Goal: Task Accomplishment & Management: Manage account settings

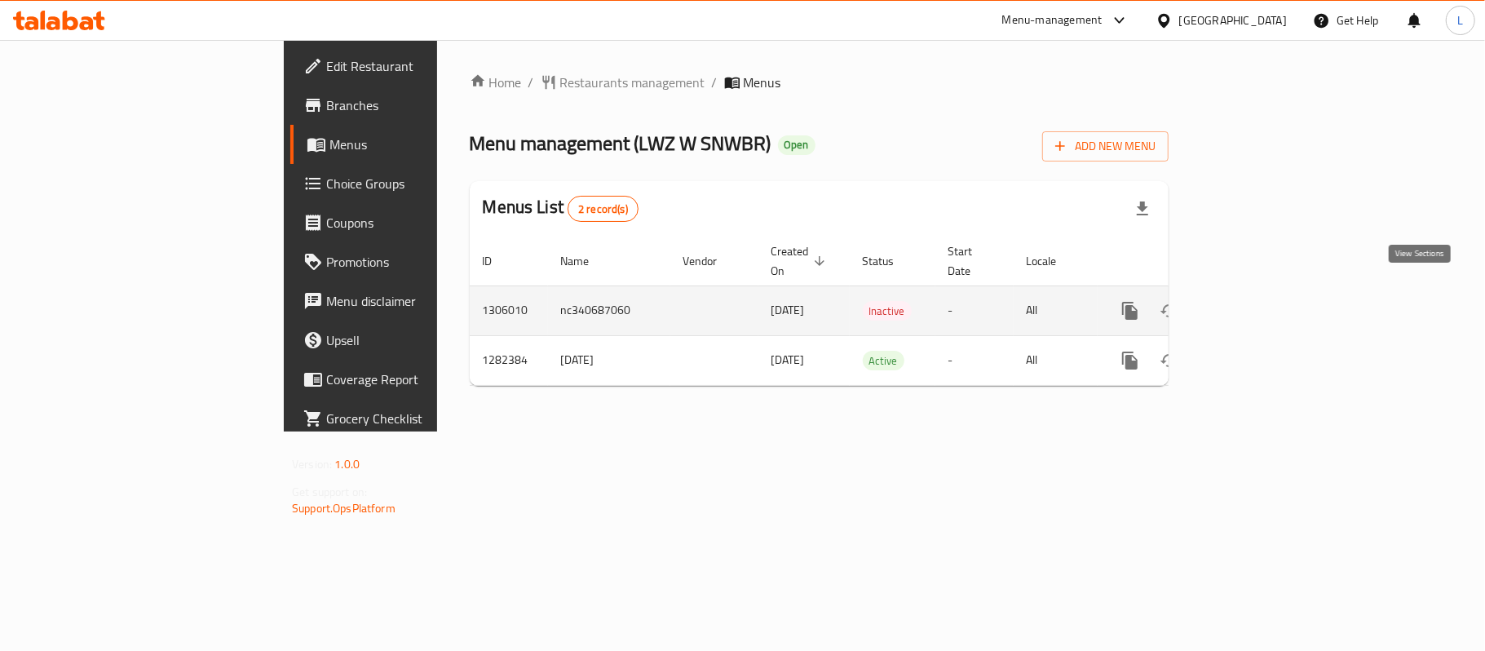
click at [1258, 301] on icon "enhanced table" at bounding box center [1248, 311] width 20 height 20
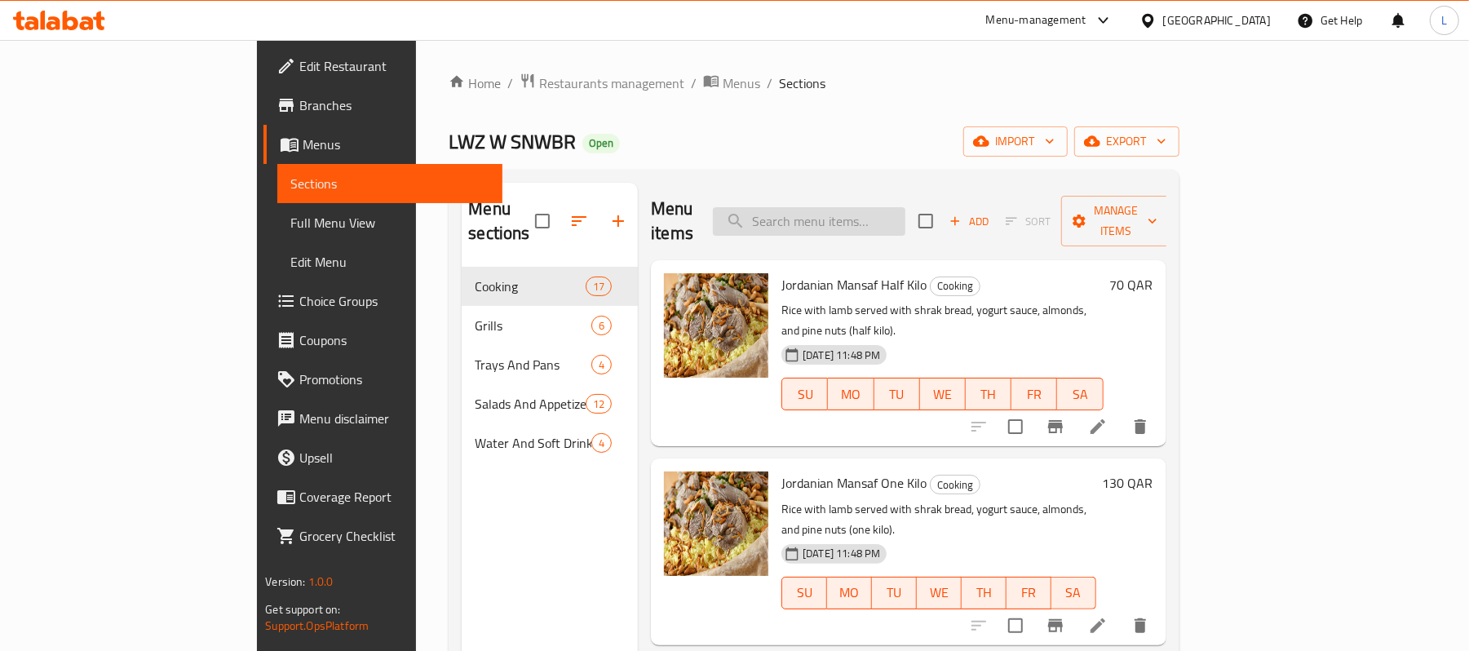
click at [873, 207] on input "search" at bounding box center [809, 221] width 192 height 29
paste input "Okra with Meat"
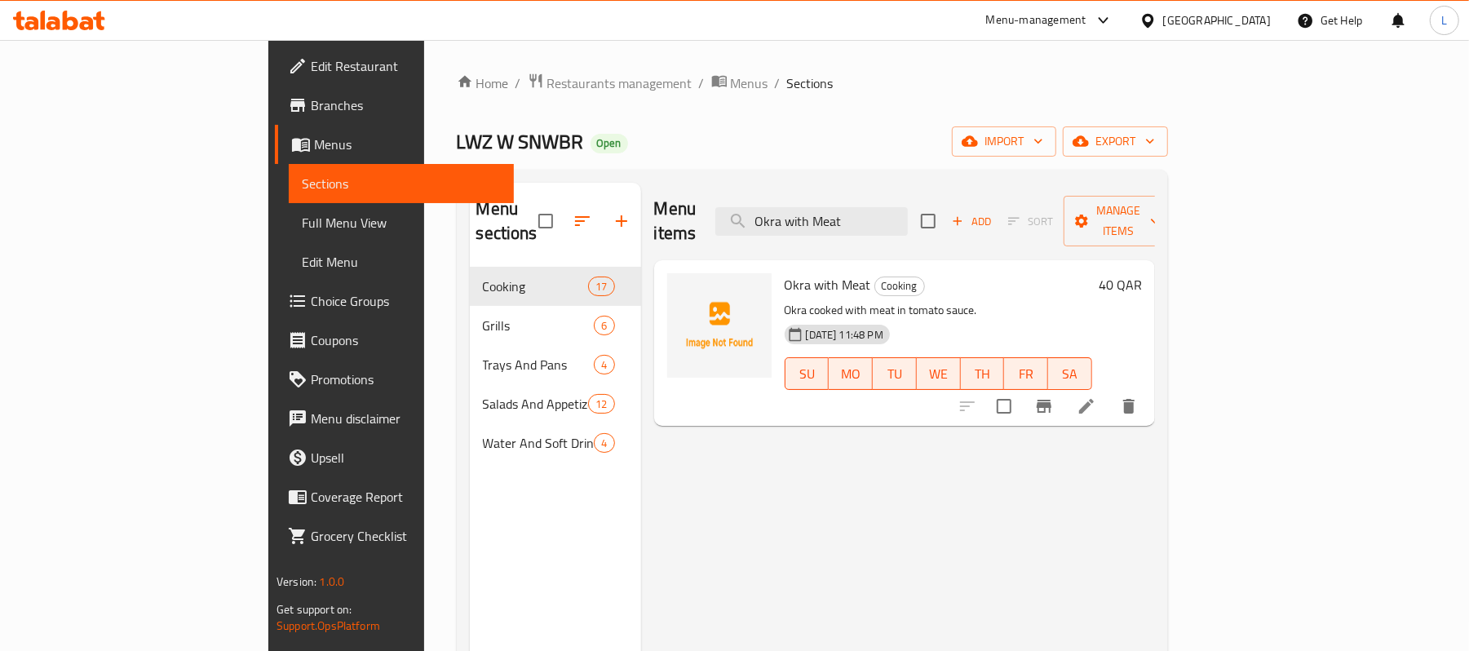
type input "Okra with Meat"
click at [891, 219] on input "Okra with Meat" at bounding box center [811, 221] width 192 height 29
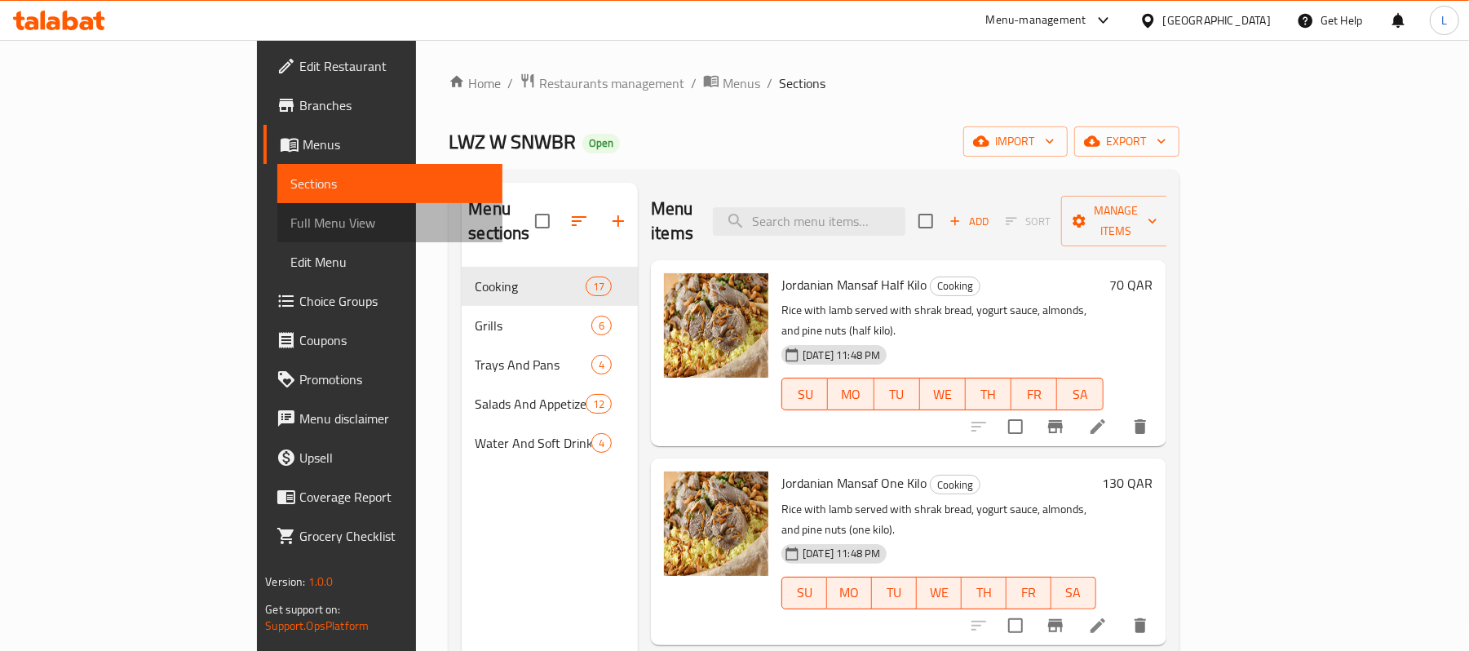
click at [290, 217] on span "Full Menu View" at bounding box center [389, 223] width 199 height 20
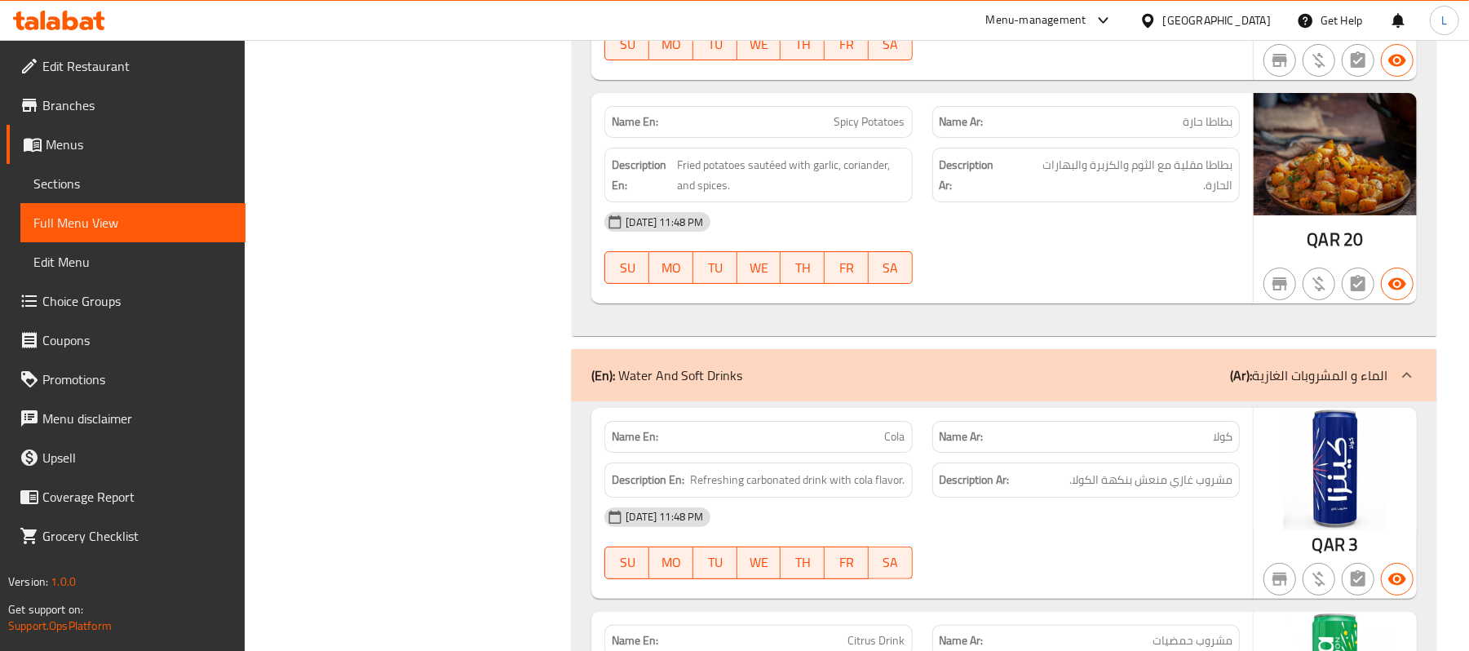
scroll to position [9501, 0]
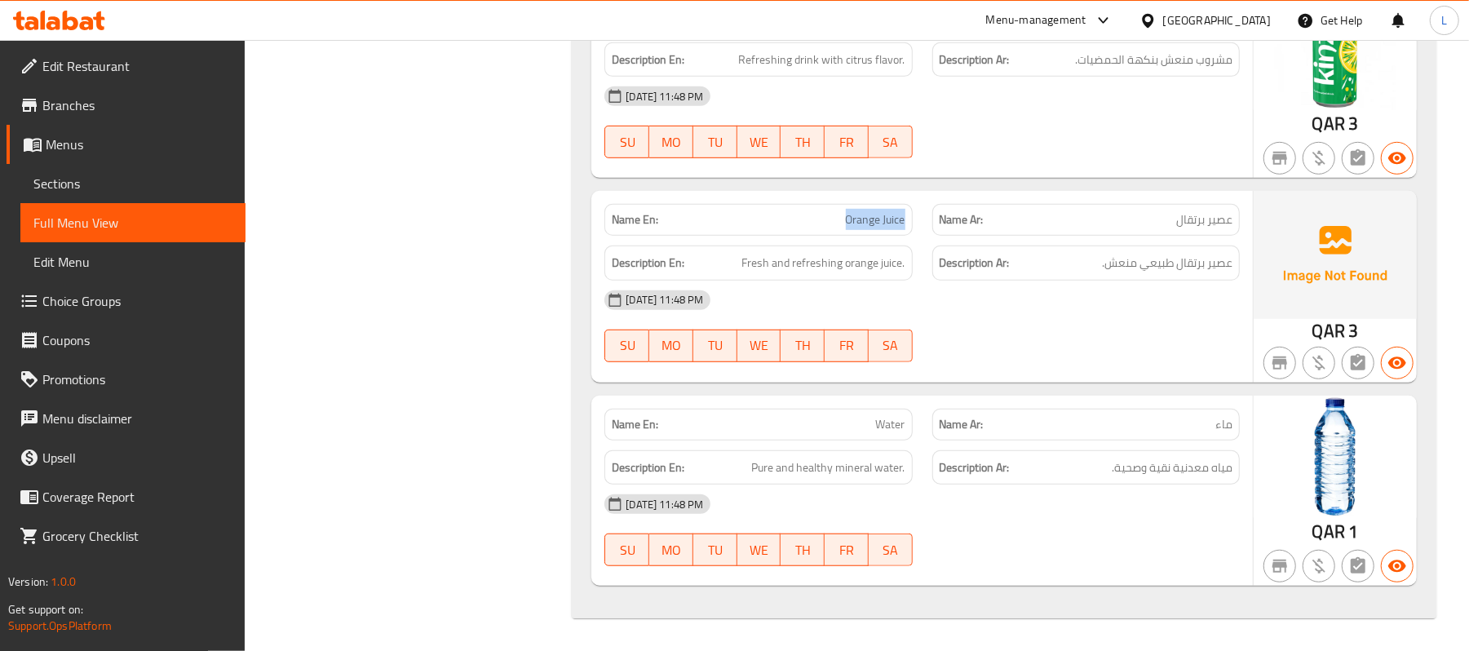
drag, startPoint x: 840, startPoint y: 214, endPoint x: 920, endPoint y: 226, distance: 80.9
click at [920, 226] on div "Name En: Orange Juice" at bounding box center [758, 219] width 327 height 51
copy span "Orange Juice"
click at [804, 272] on span "Fresh and refreshing orange juice." at bounding box center [823, 263] width 163 height 20
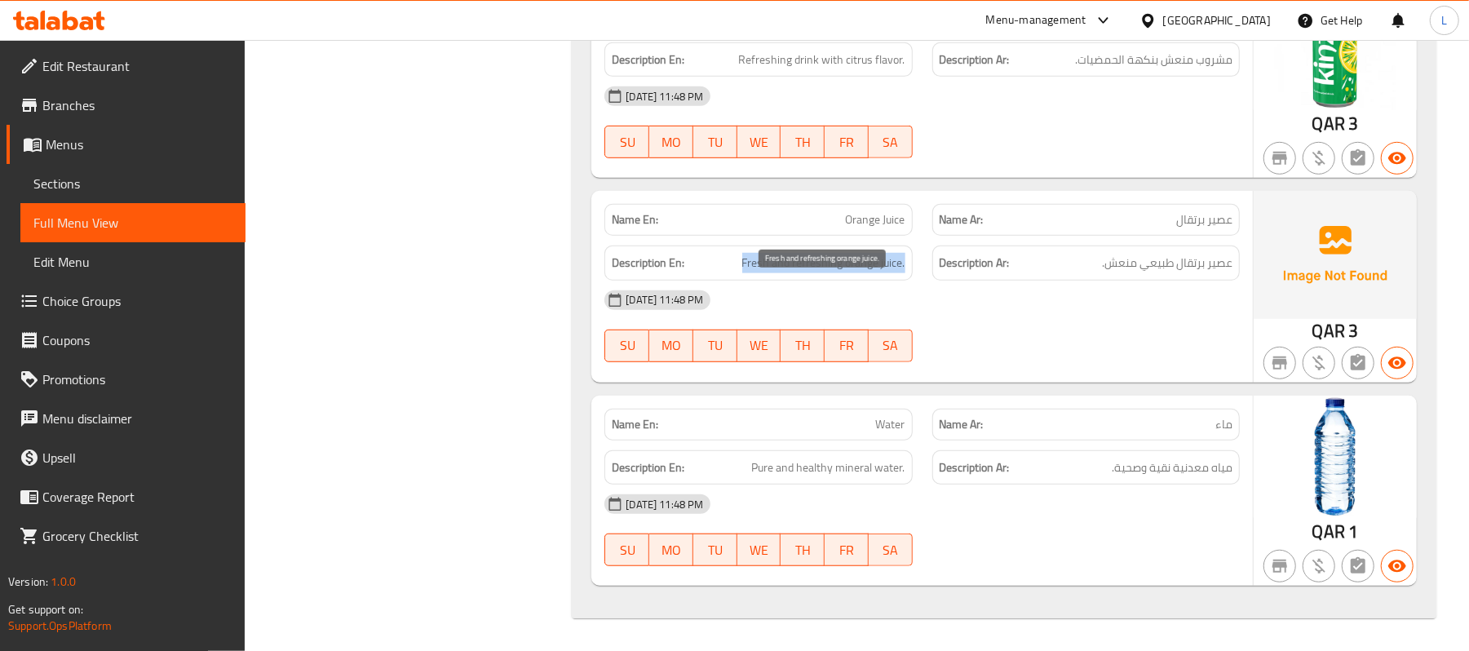
click at [804, 272] on span "Fresh and refreshing orange juice." at bounding box center [823, 263] width 163 height 20
copy span "Fresh and refreshing orange juice."
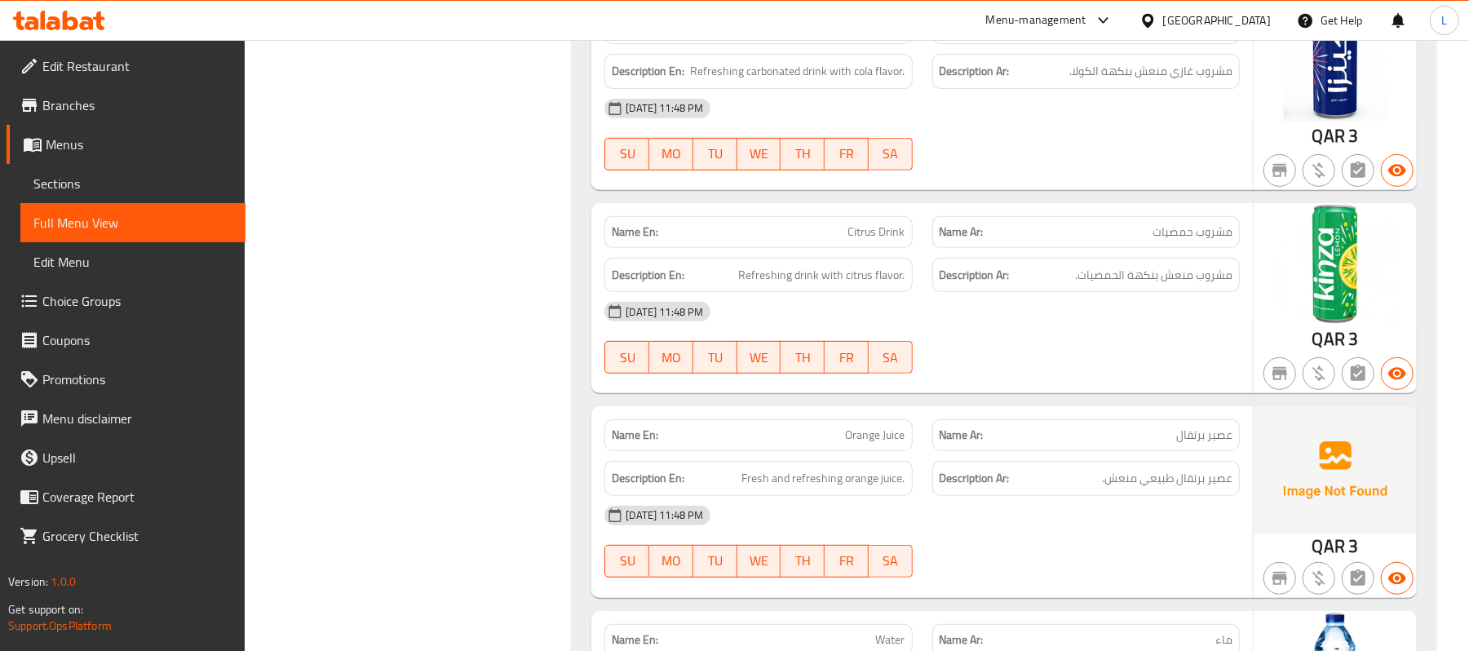
scroll to position [9066, 0]
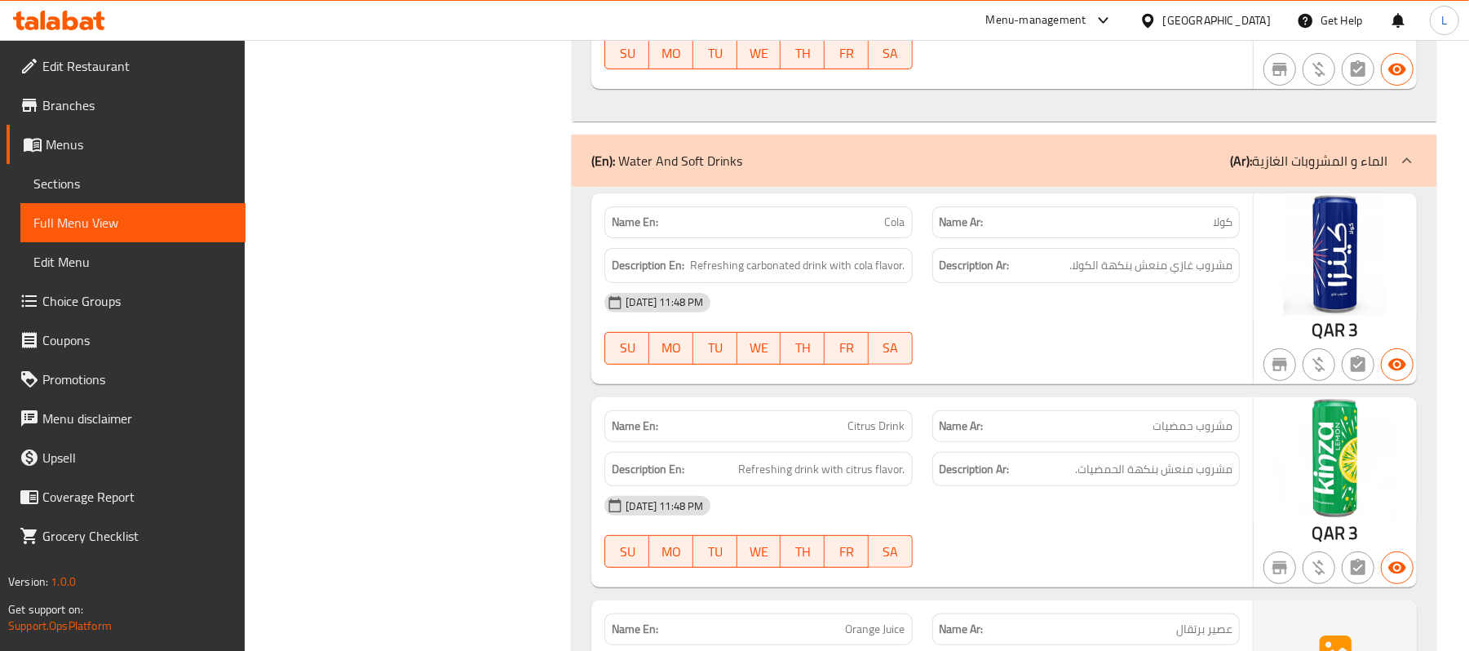
click at [90, 56] on span "Edit Restaurant" at bounding box center [137, 66] width 190 height 20
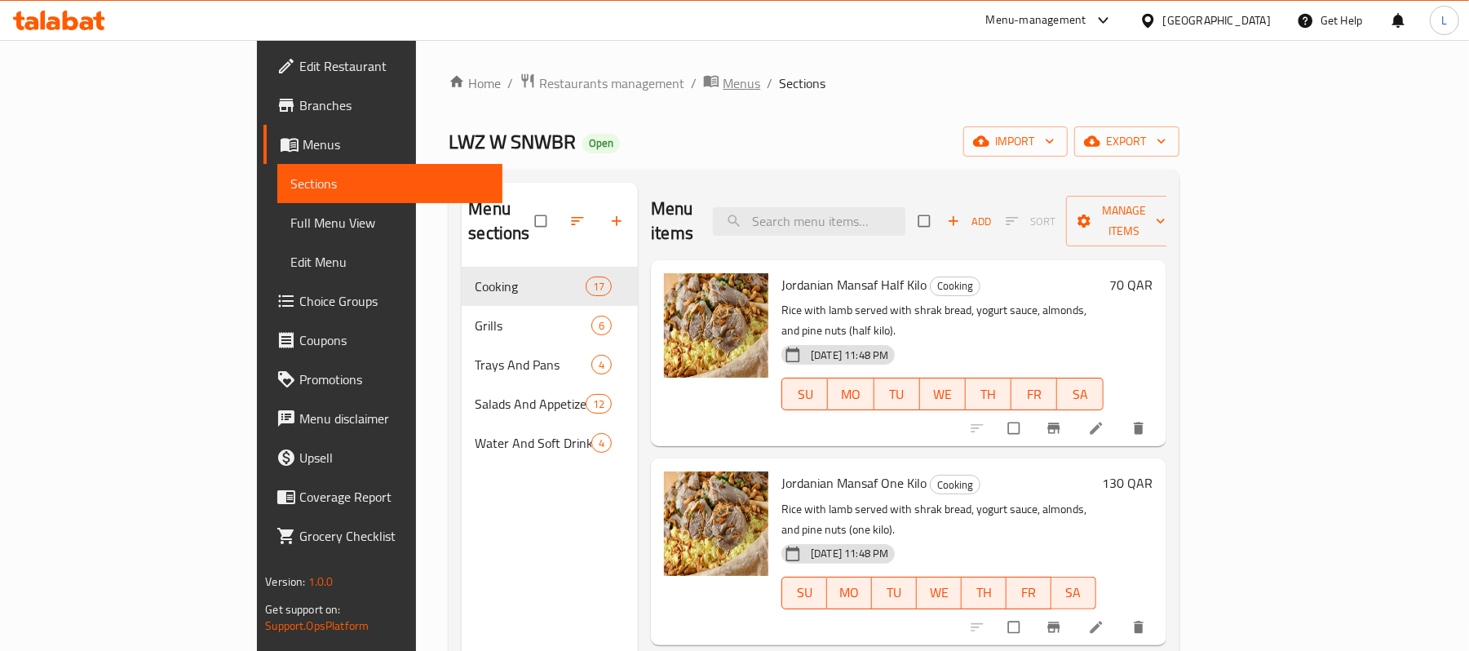
click at [723, 79] on span "Menus" at bounding box center [742, 83] width 38 height 20
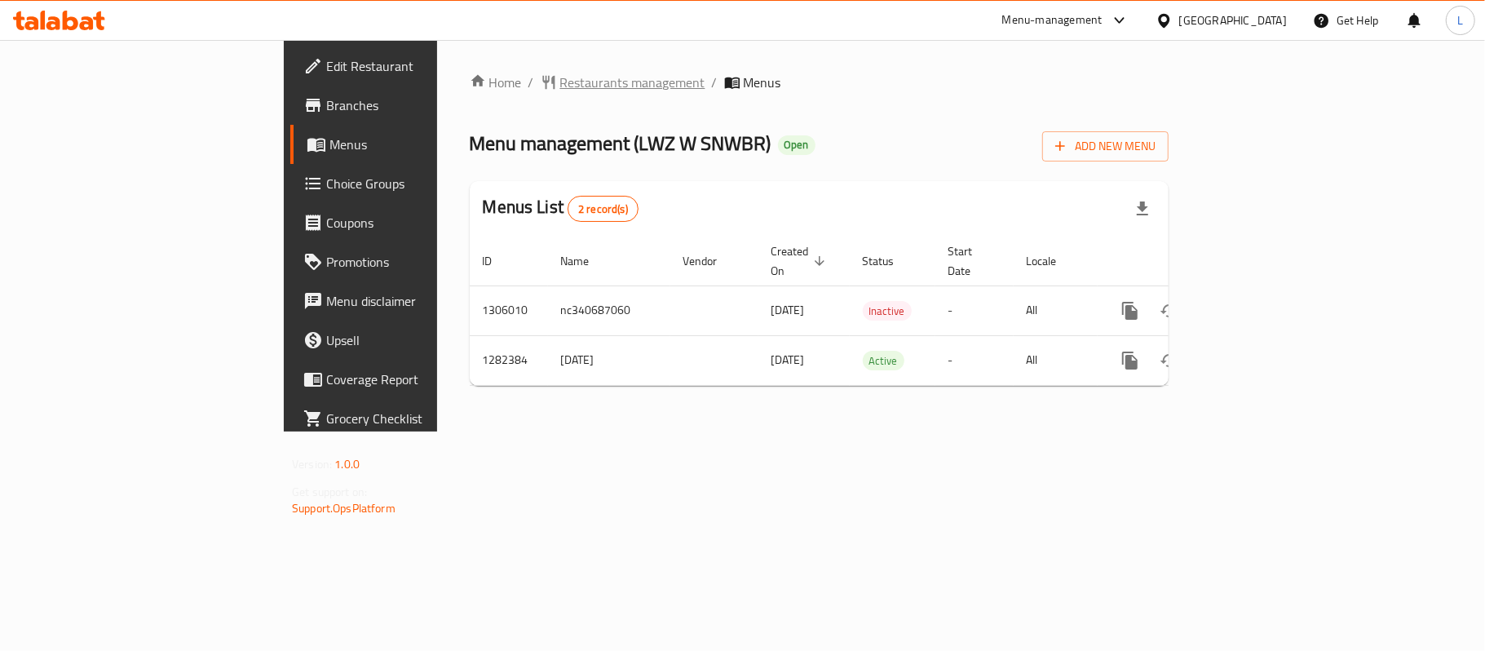
click at [440, 60] on div "Home / Restaurants management / Menus Menu management ( LWZ W SNWBR ) Open Add …" at bounding box center [819, 235] width 764 height 391
click at [560, 86] on span "Restaurants management" at bounding box center [632, 83] width 145 height 20
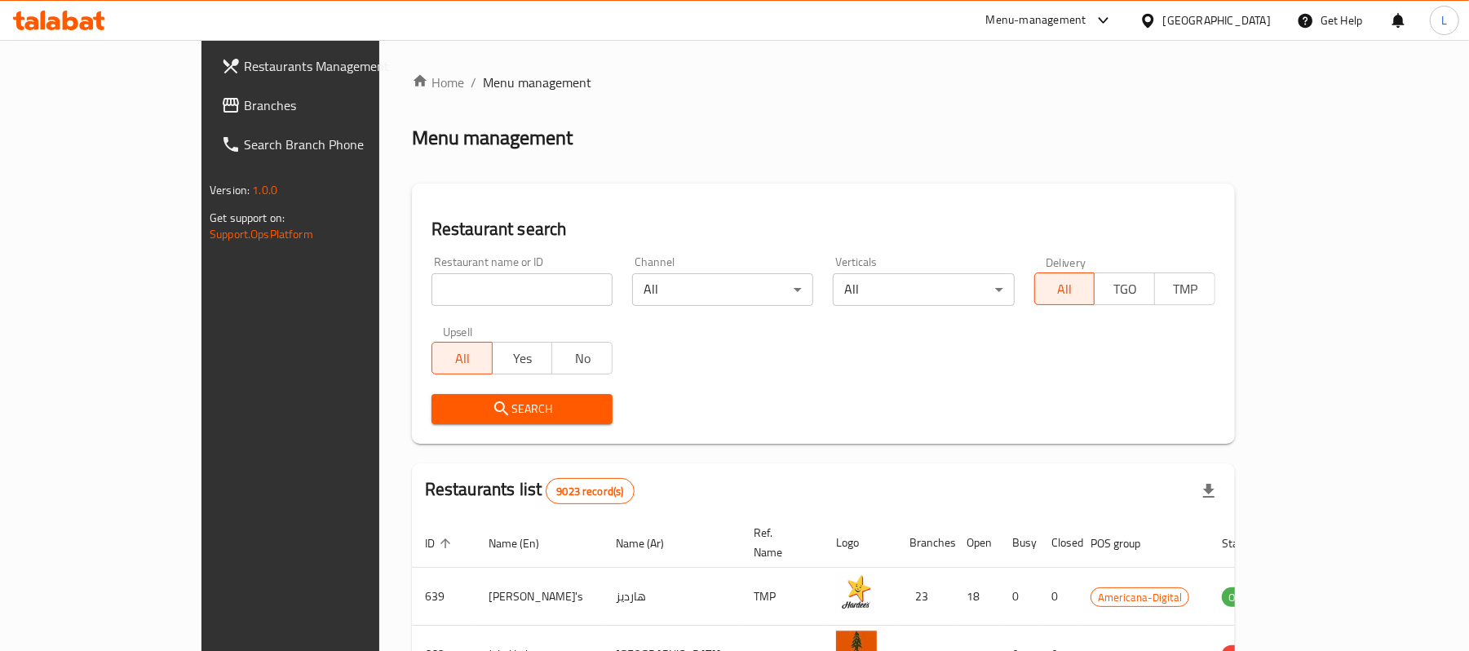
click at [431, 298] on input "search" at bounding box center [521, 289] width 181 height 33
paste input "683824"
type input "683824"
click at [444, 415] on span "Search" at bounding box center [521, 409] width 155 height 20
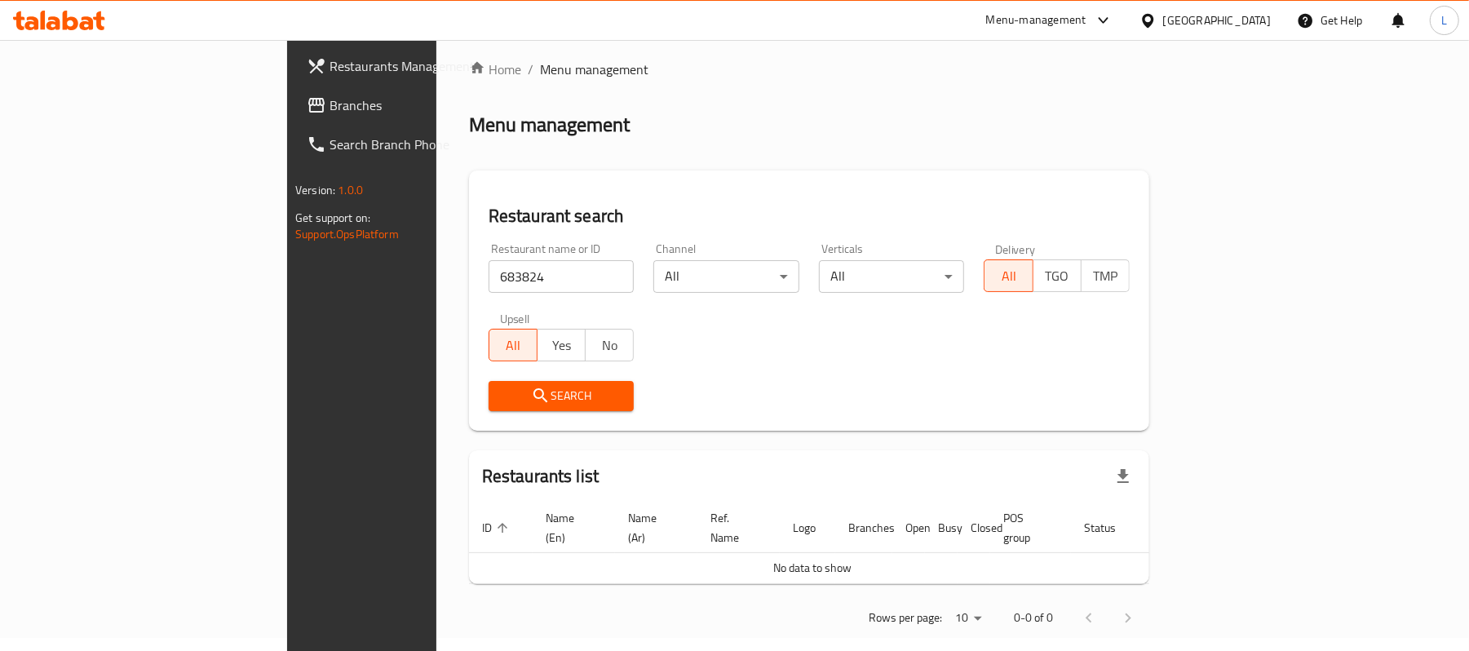
scroll to position [16, 0]
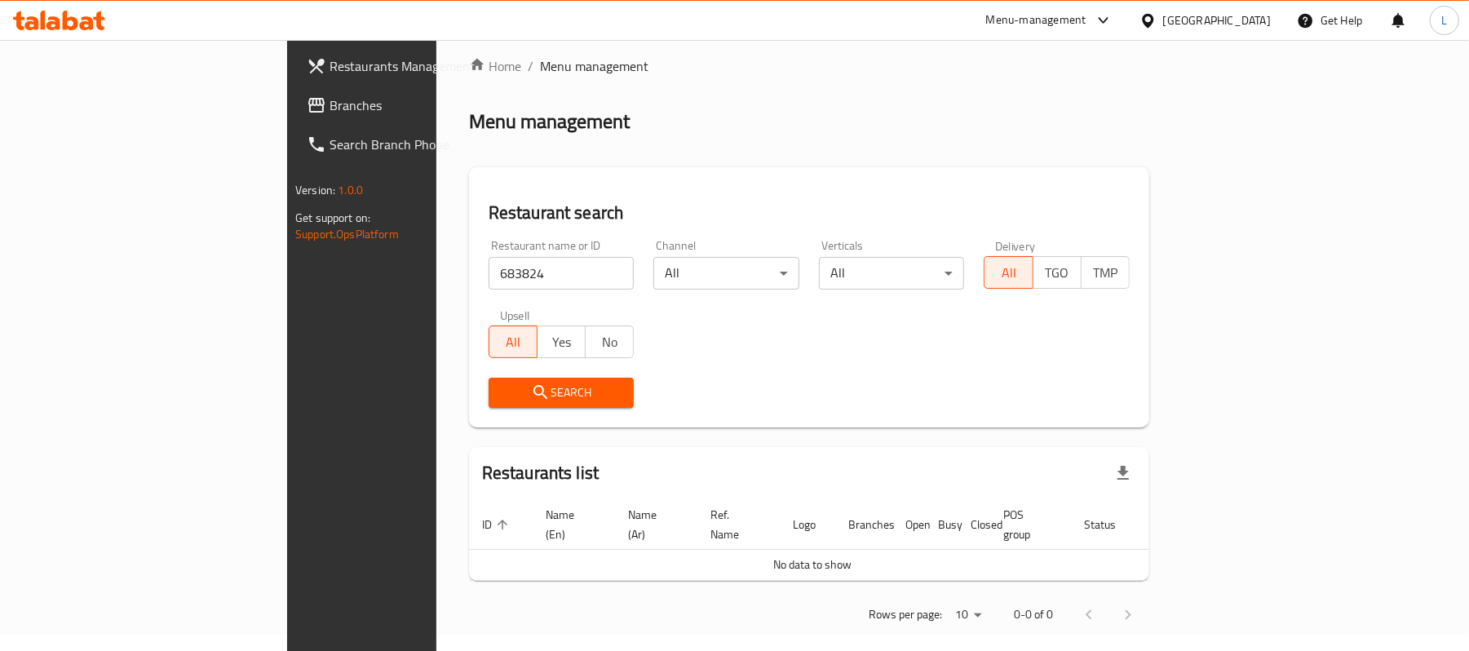
click at [1245, 14] on div "[GEOGRAPHIC_DATA]" at bounding box center [1217, 20] width 108 height 18
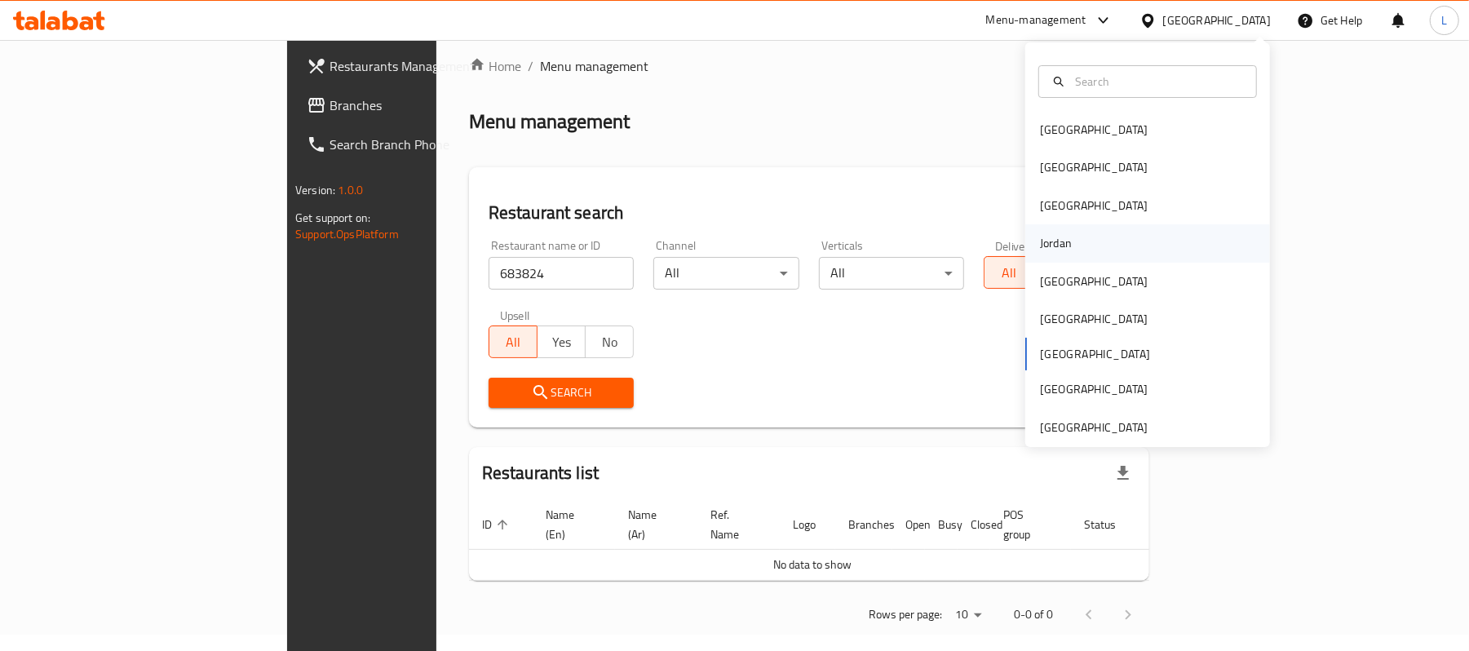
click at [1050, 242] on div "Jordan" at bounding box center [1056, 243] width 32 height 18
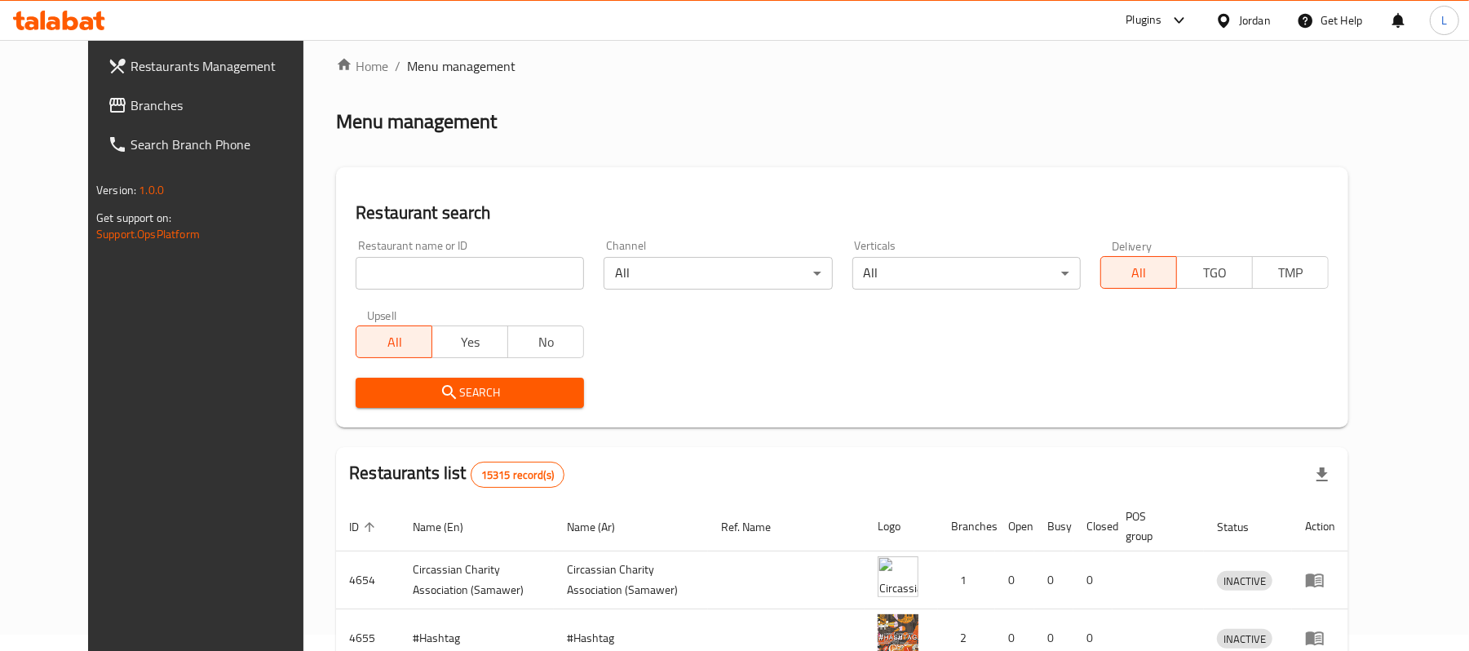
click at [346, 290] on div "Restaurant name or ID Restaurant name or ID" at bounding box center [470, 264] width 248 height 69
click at [356, 276] on input "search" at bounding box center [470, 273] width 228 height 33
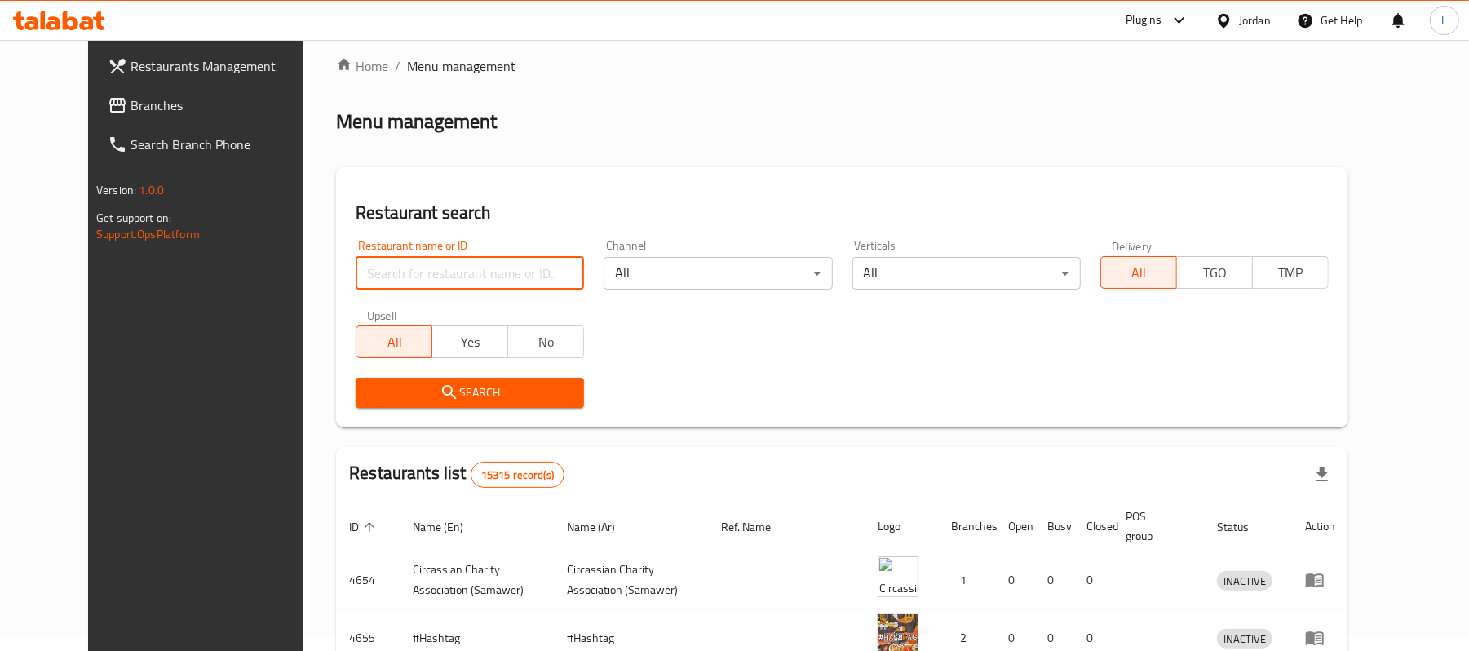
paste input "683824"
type input "683824"
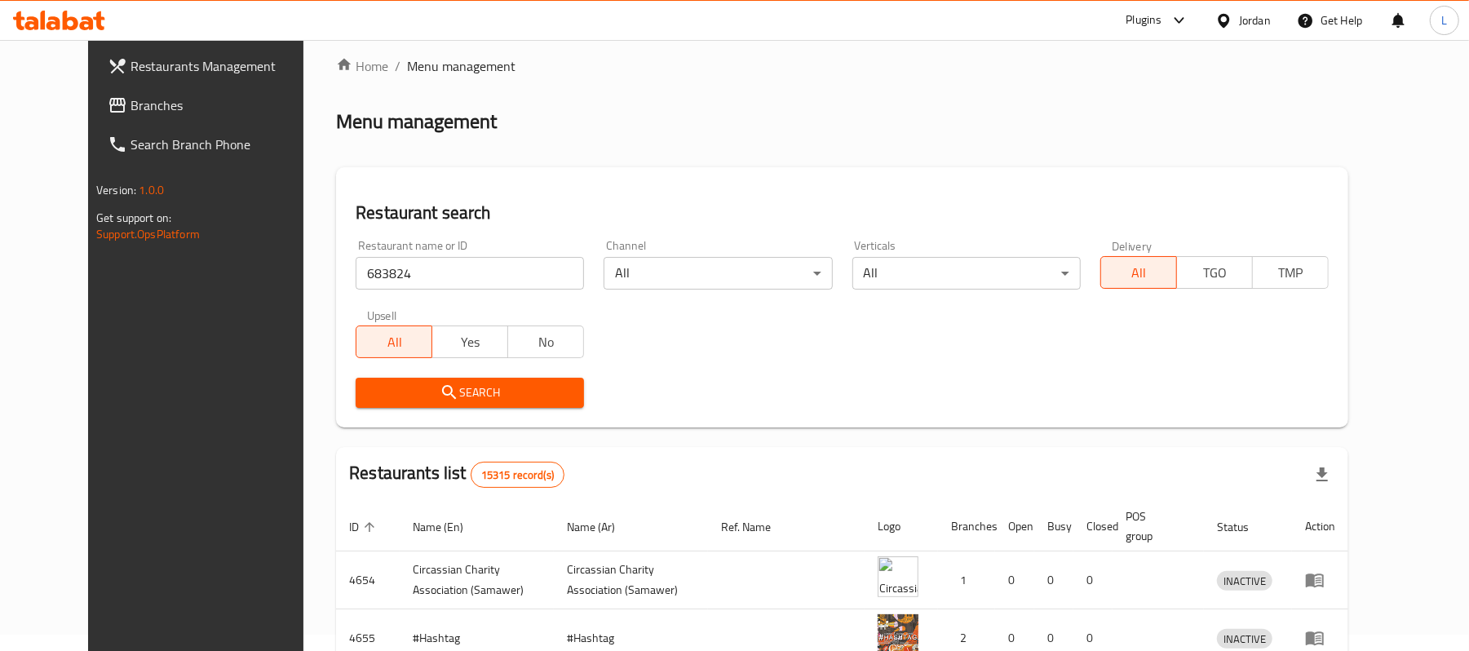
click at [440, 383] on icon "submit" at bounding box center [450, 393] width 20 height 20
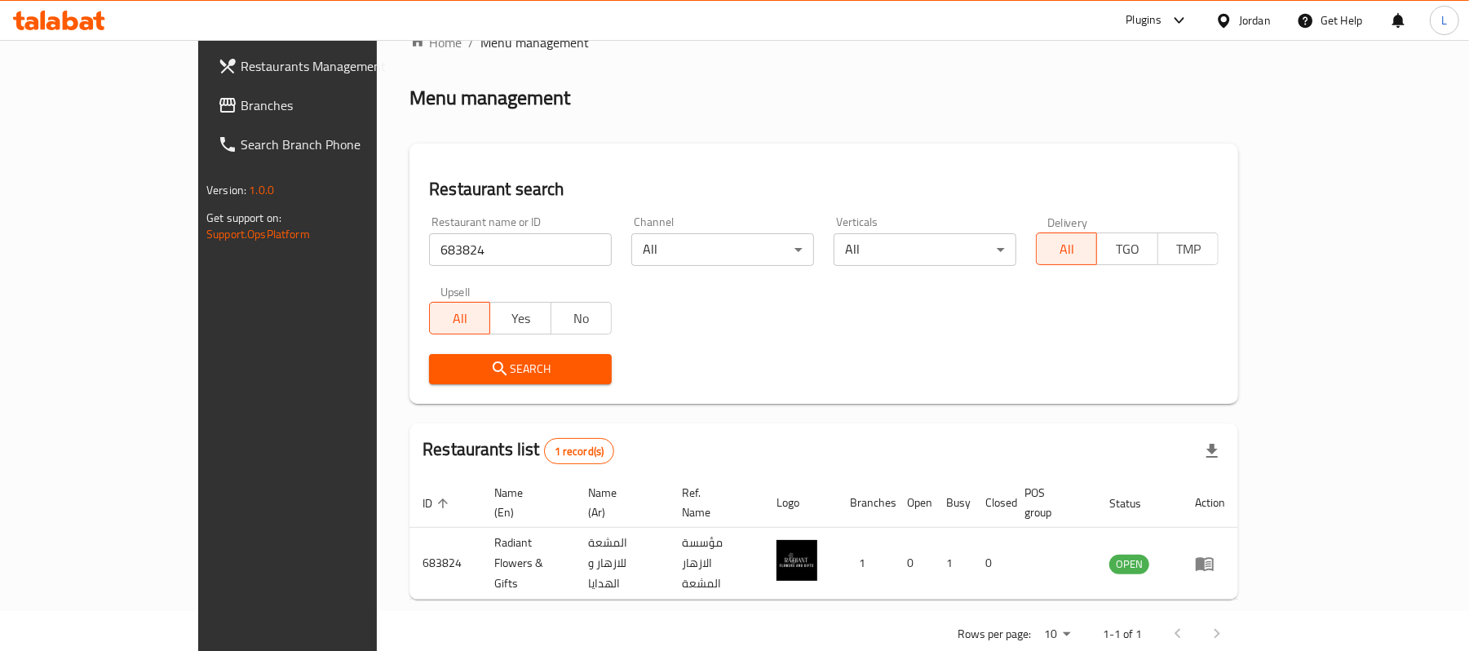
scroll to position [46, 0]
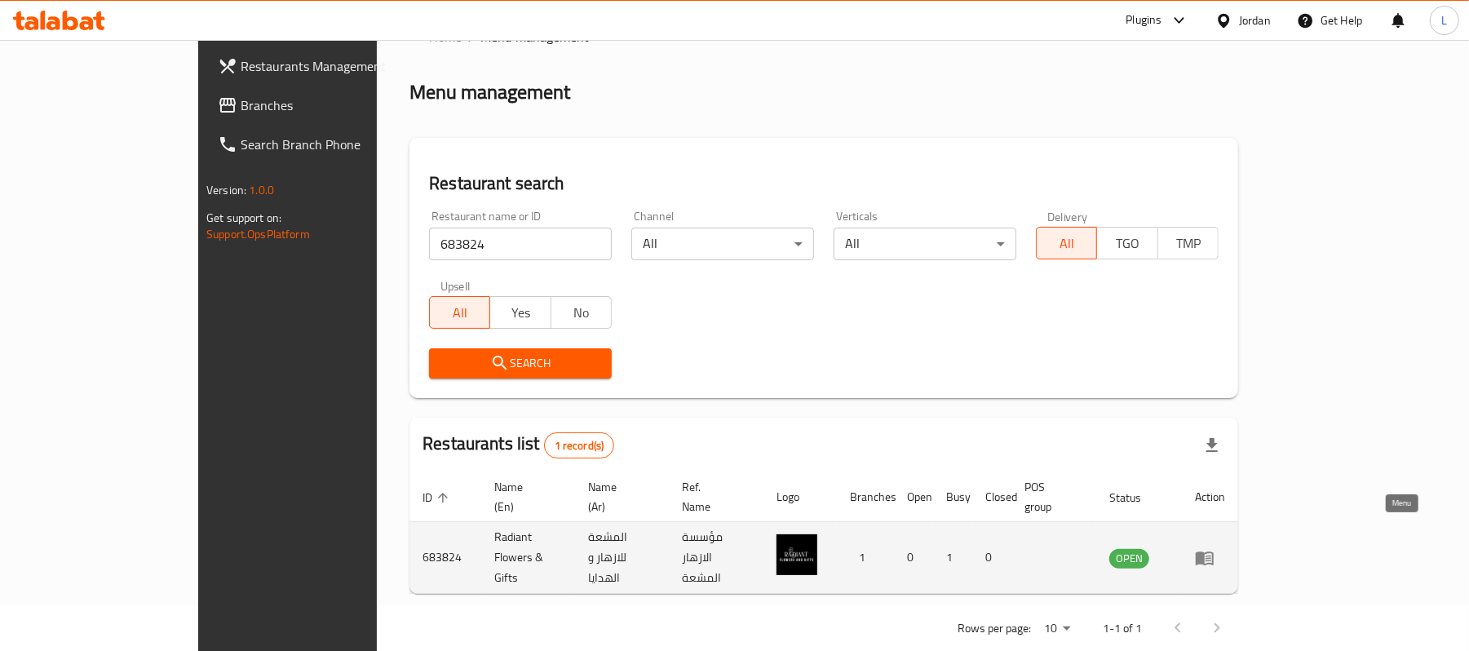
click at [1214, 548] on icon "enhanced table" at bounding box center [1205, 558] width 20 height 20
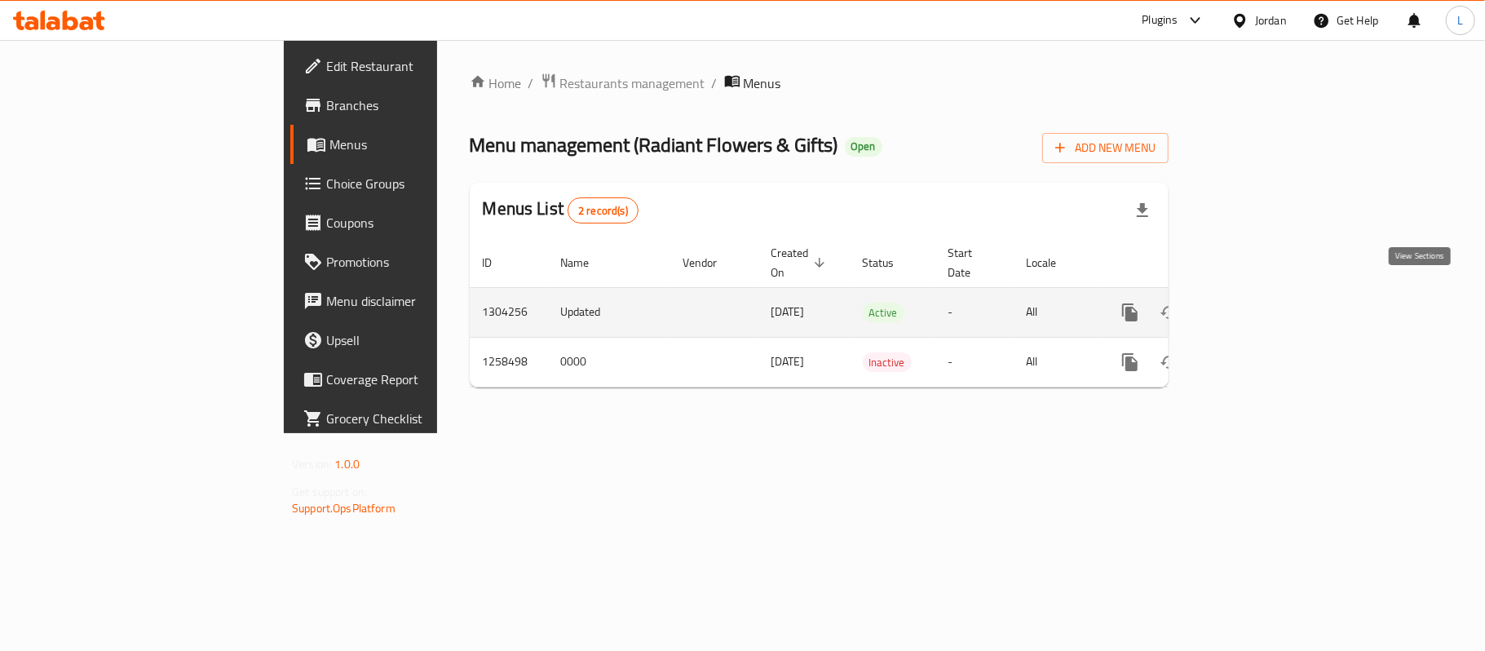
click at [1258, 305] on icon "enhanced table" at bounding box center [1248, 313] width 20 height 20
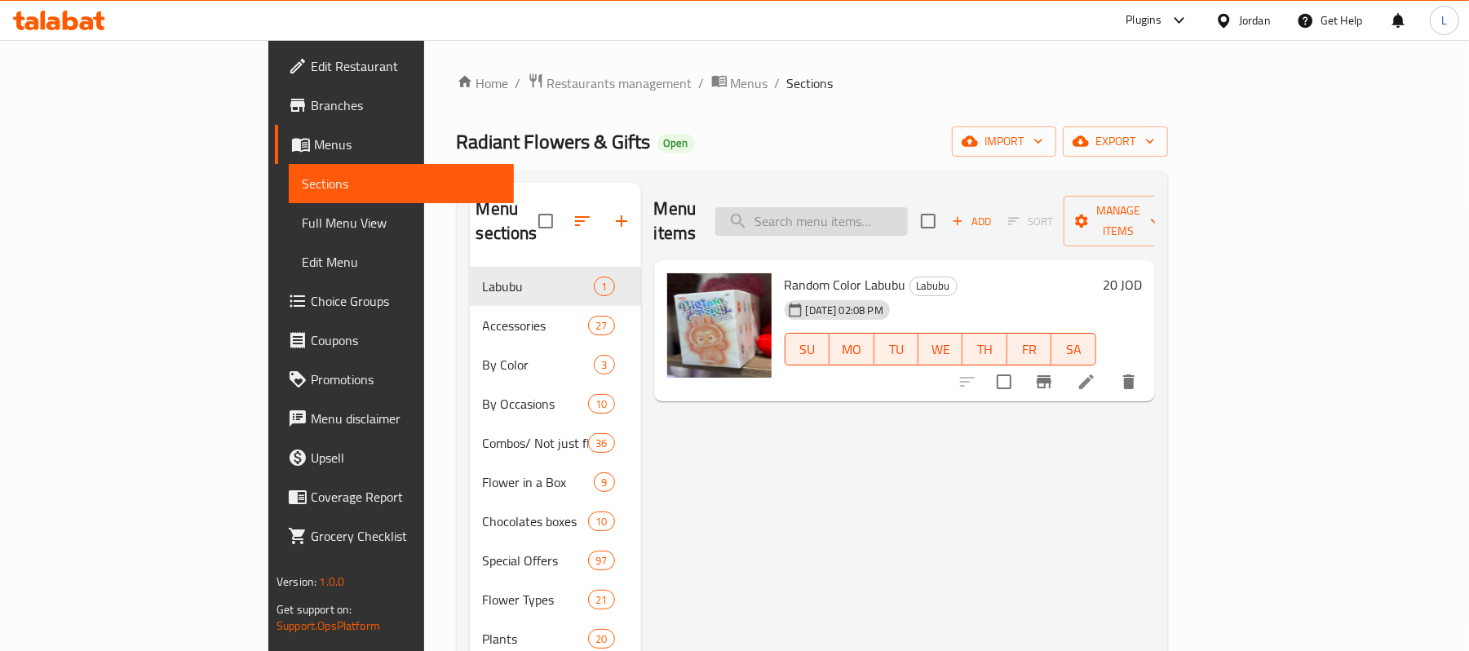
click at [908, 217] on input "search" at bounding box center [811, 221] width 192 height 29
paste input "5 Chrome Balloons"
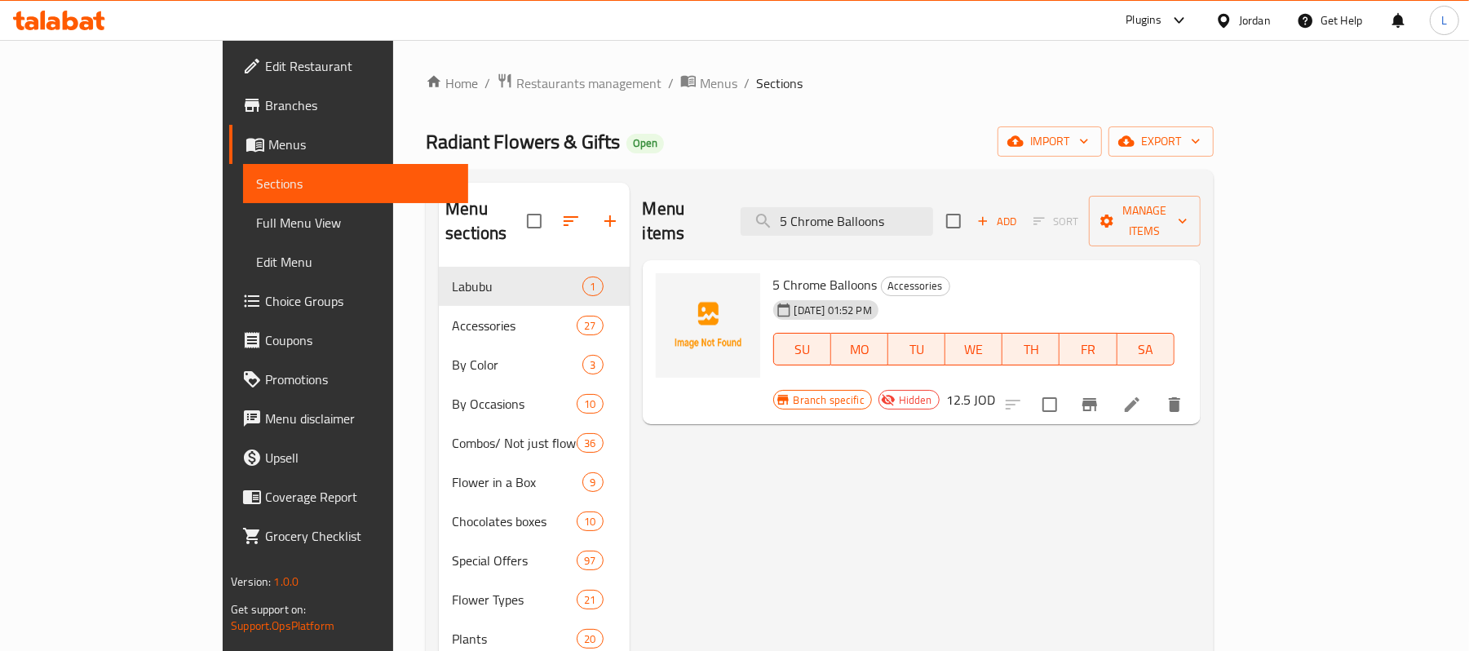
drag, startPoint x: 963, startPoint y: 210, endPoint x: 800, endPoint y: 212, distance: 163.1
click at [800, 212] on div "Menu items 5 Chrome Balloons Add Sort Manage items" at bounding box center [922, 221] width 558 height 77
paste input "10 Chrome Balloons"
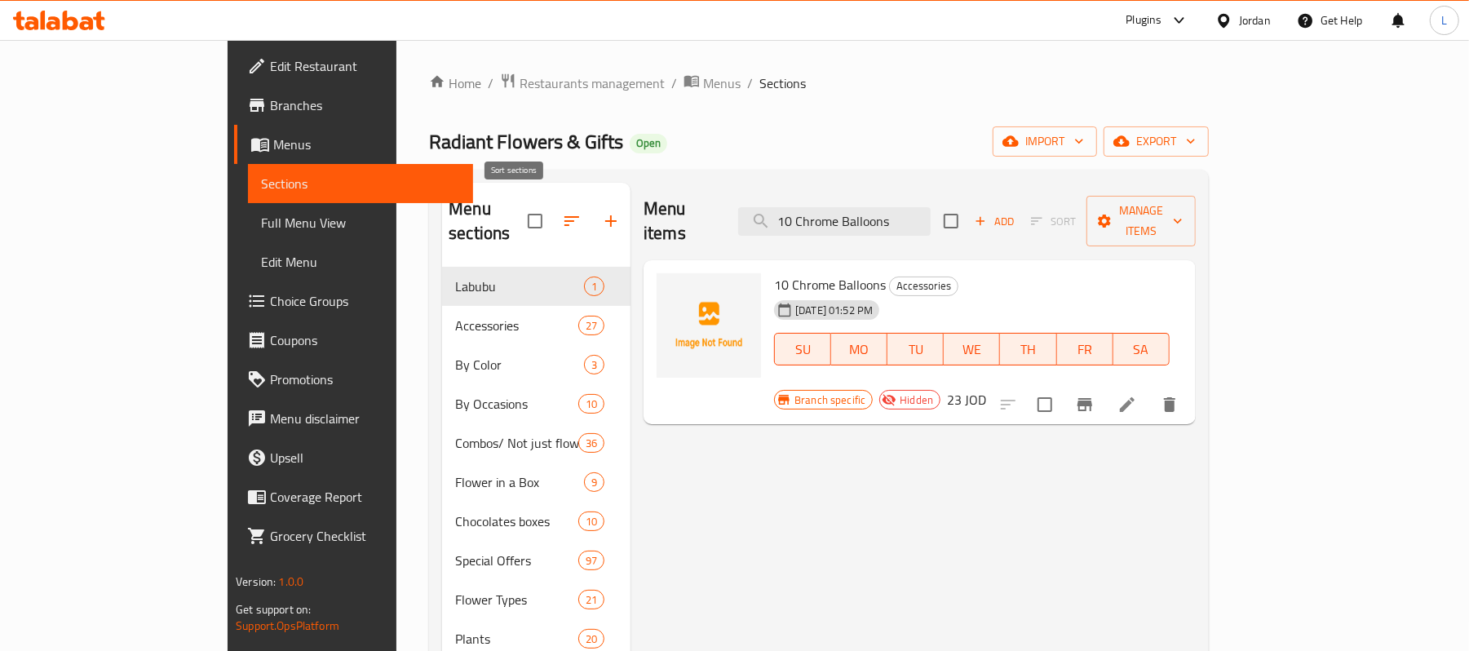
drag, startPoint x: 979, startPoint y: 210, endPoint x: 506, endPoint y: 235, distance: 472.9
click at [507, 223] on div "Menu sections Labubu 1 Accessories 27 By Color 3 By Occasions 10 Combos/ Not ju…" at bounding box center [819, 508] width 754 height 651
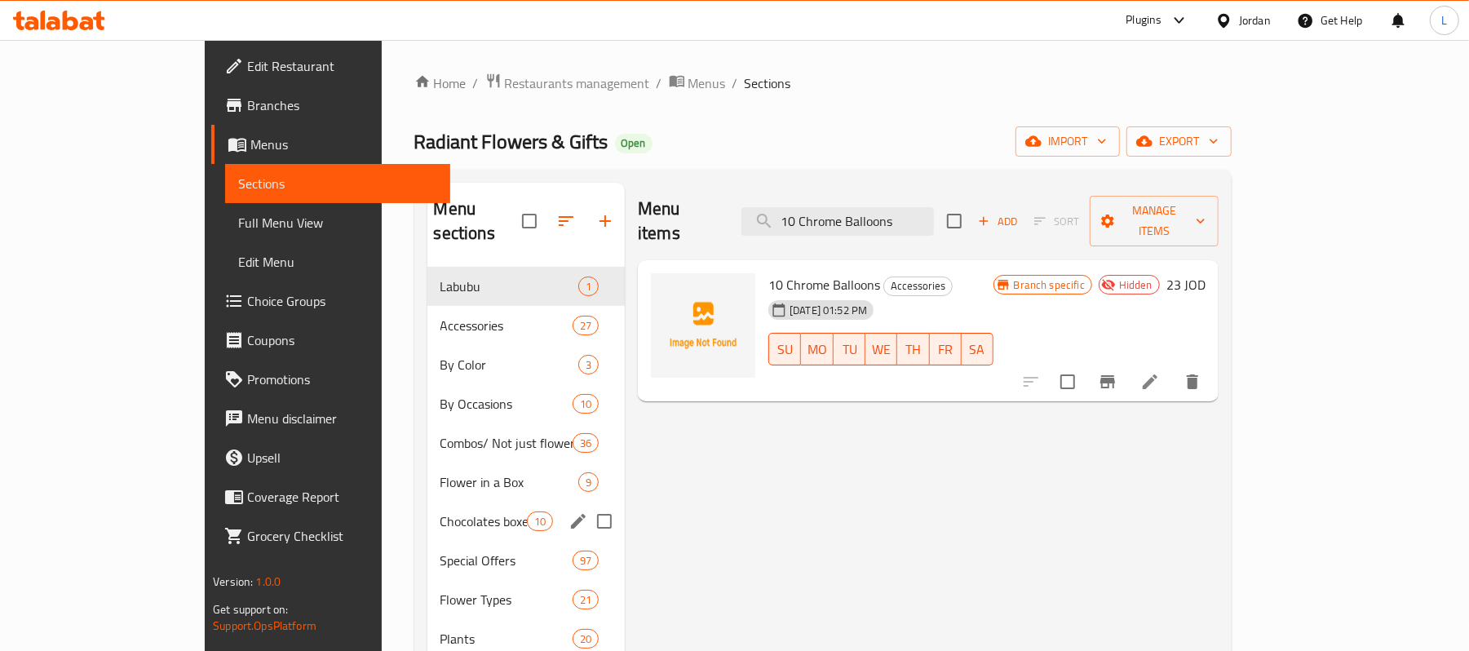
paste input "Birthday Balloons"
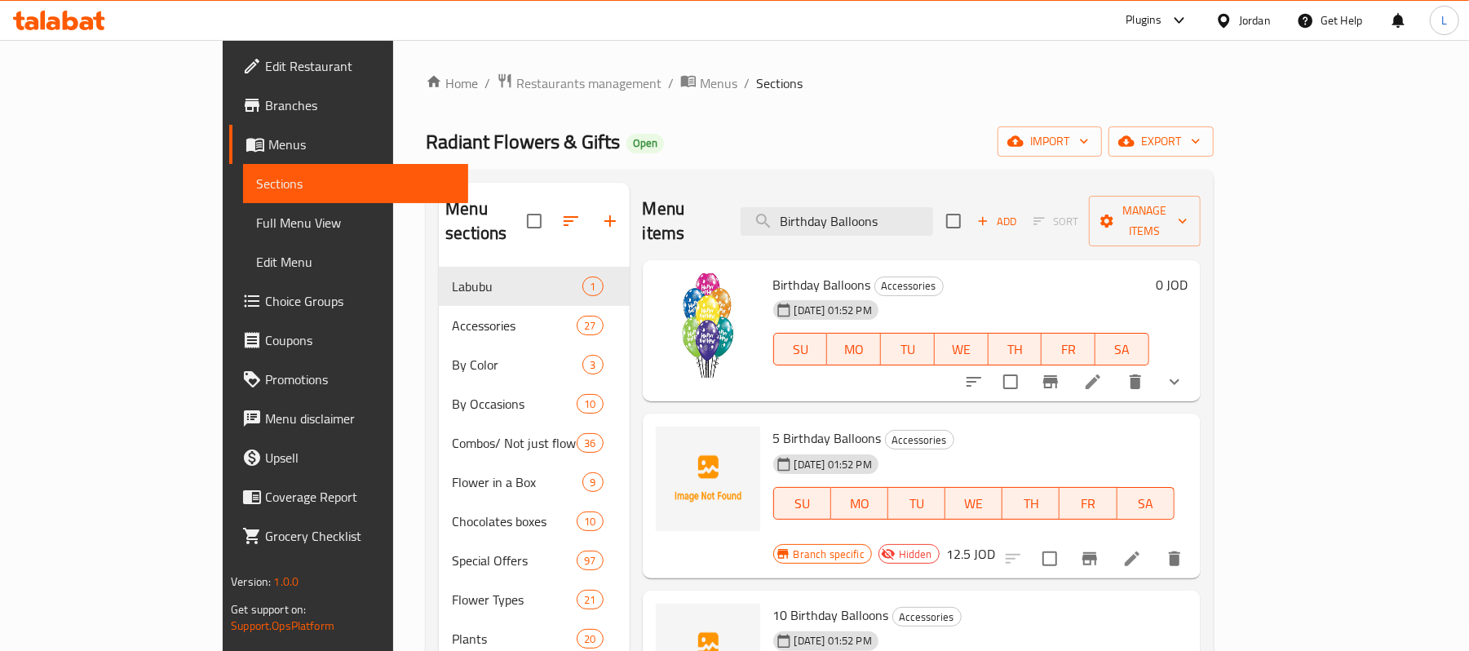
drag, startPoint x: 960, startPoint y: 223, endPoint x: 526, endPoint y: 223, distance: 433.9
click at [526, 223] on div "Menu sections Labubu 1 Accessories 27 By Color 3 By Occasions 10 Combos/ Not ju…" at bounding box center [820, 508] width 762 height 651
paste input "Get well Soon"
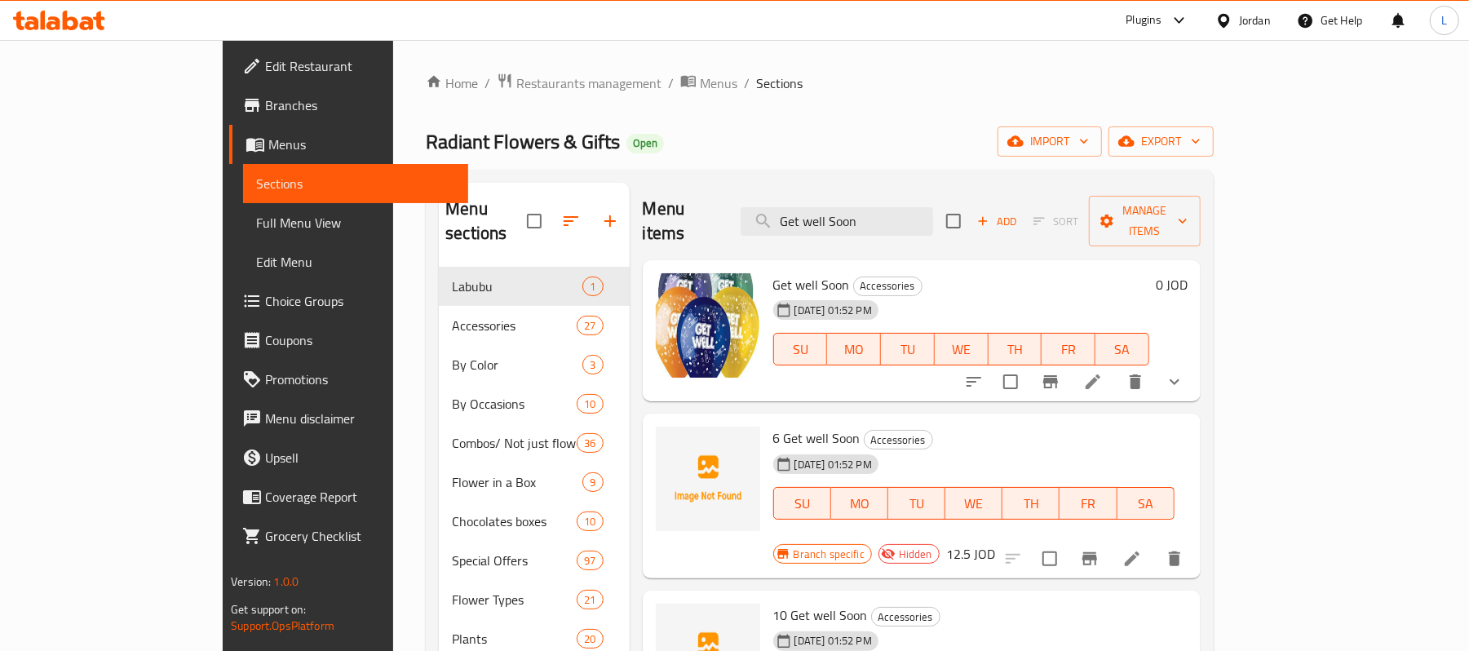
drag, startPoint x: 922, startPoint y: 213, endPoint x: 595, endPoint y: 213, distance: 326.2
click at [643, 213] on div "Menu items Get well Soon Add Sort Manage items" at bounding box center [922, 221] width 558 height 77
drag, startPoint x: 949, startPoint y: 215, endPoint x: 744, endPoint y: 219, distance: 205.6
click at [744, 219] on div "Menu items Get well Soon Add Sort Manage items" at bounding box center [922, 221] width 558 height 77
paste input "Pink Floral Bag"
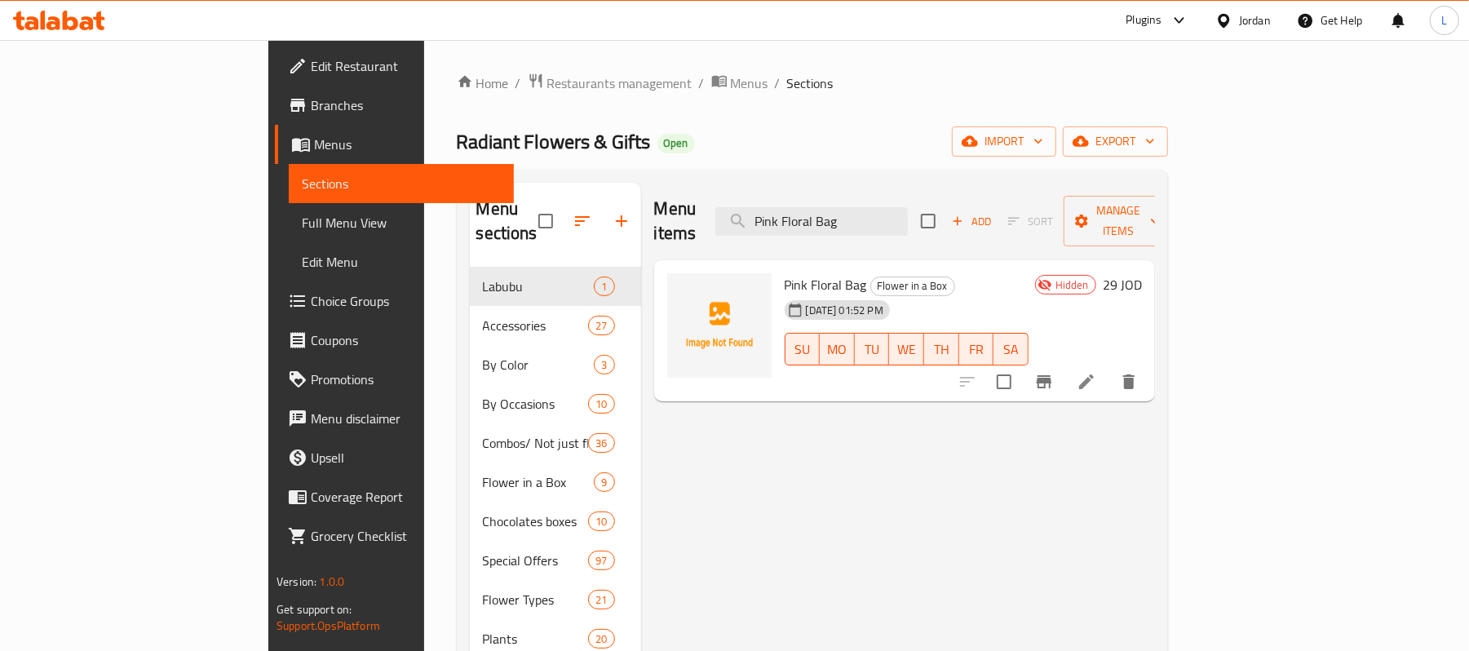
type input "Pink Floral Bag"
click at [731, 73] on span "Menus" at bounding box center [750, 83] width 38 height 20
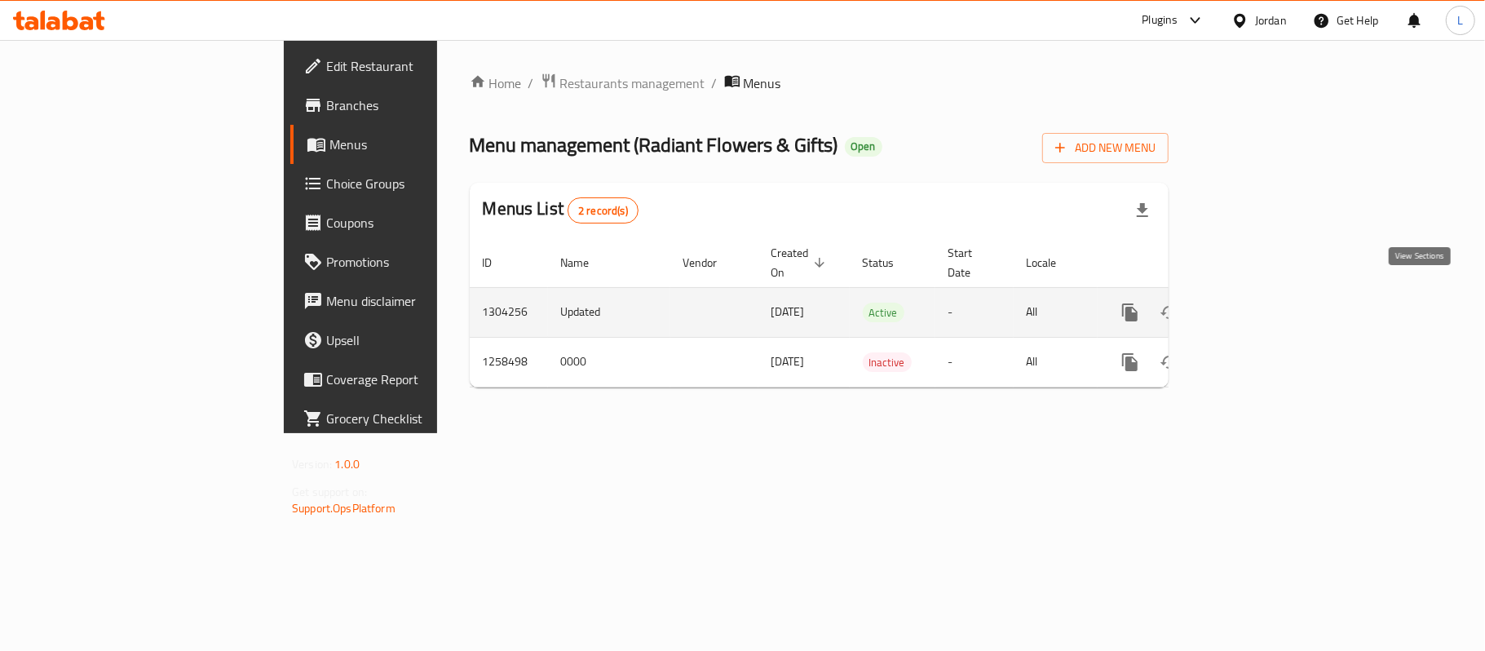
click at [1267, 298] on link "enhanced table" at bounding box center [1247, 312] width 39 height 39
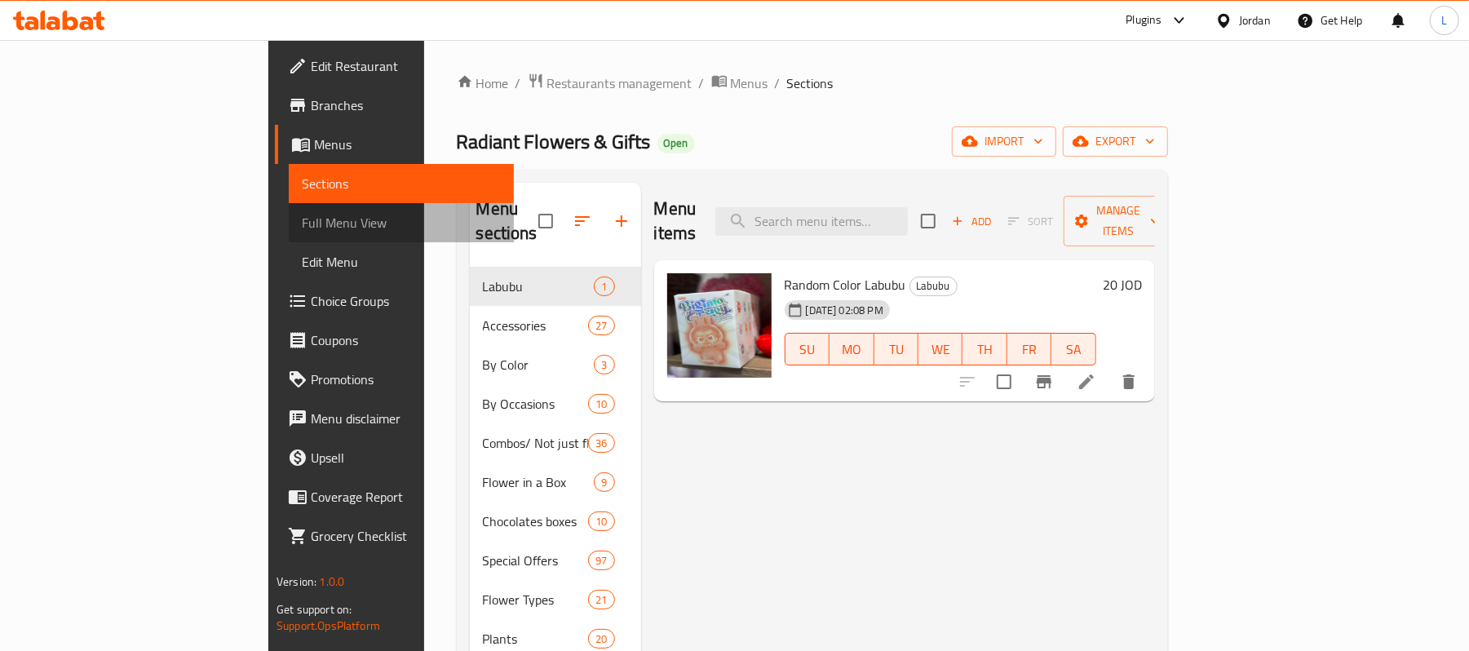
click at [302, 223] on span "Full Menu View" at bounding box center [401, 223] width 199 height 20
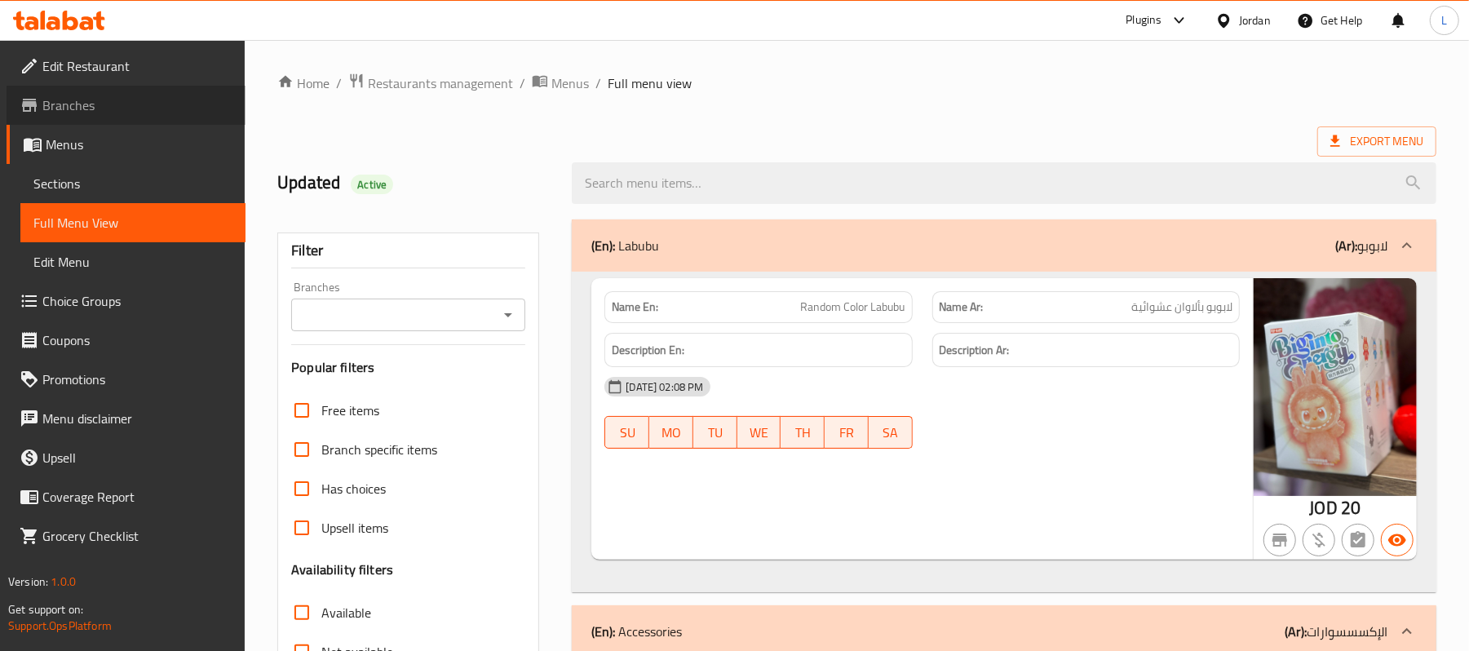
click at [134, 108] on span "Branches" at bounding box center [137, 105] width 190 height 20
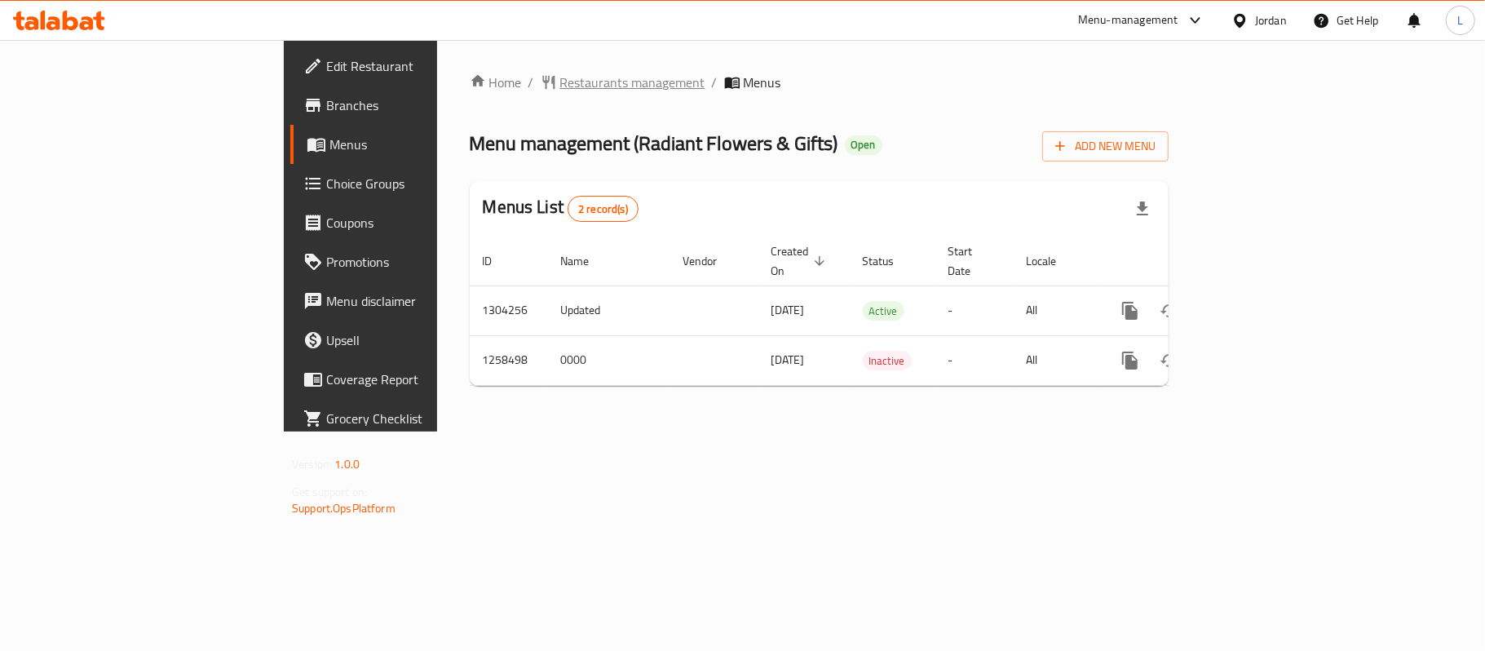
click at [560, 80] on span "Restaurants management" at bounding box center [632, 83] width 145 height 20
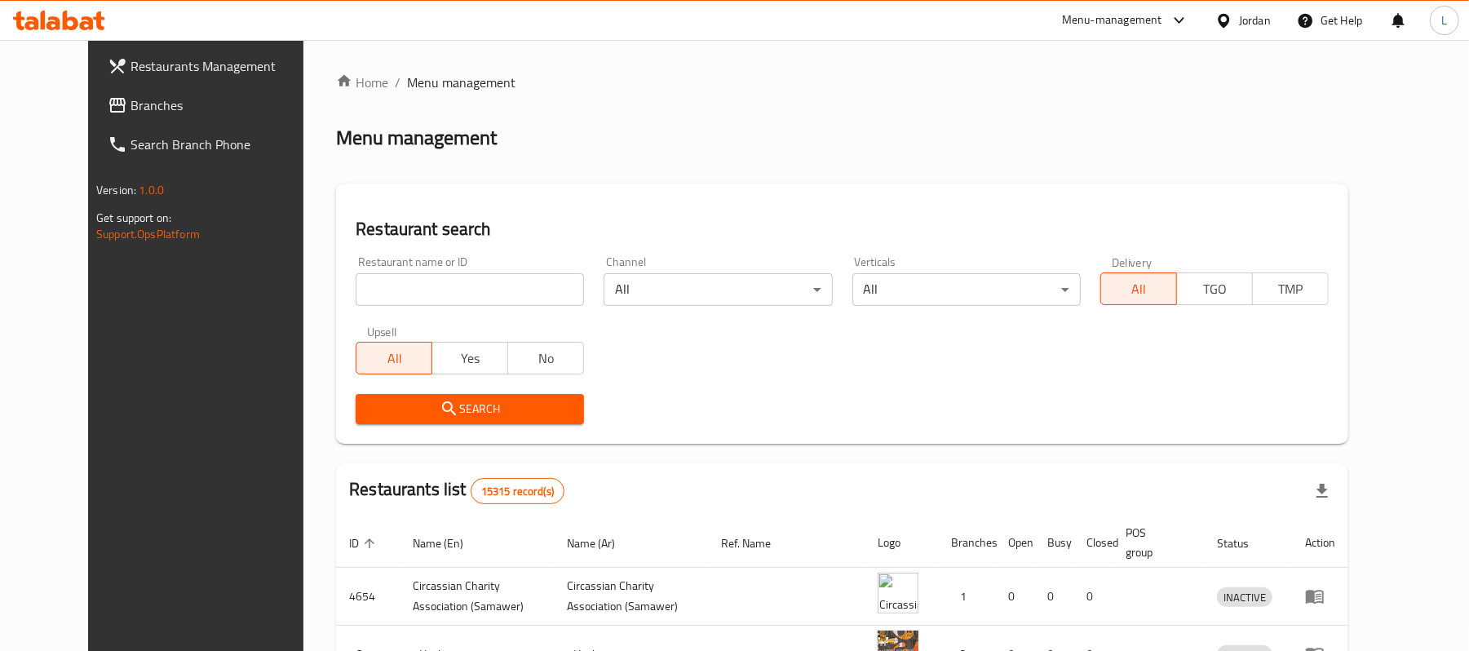
click at [1259, 27] on div "Jordan" at bounding box center [1255, 20] width 32 height 18
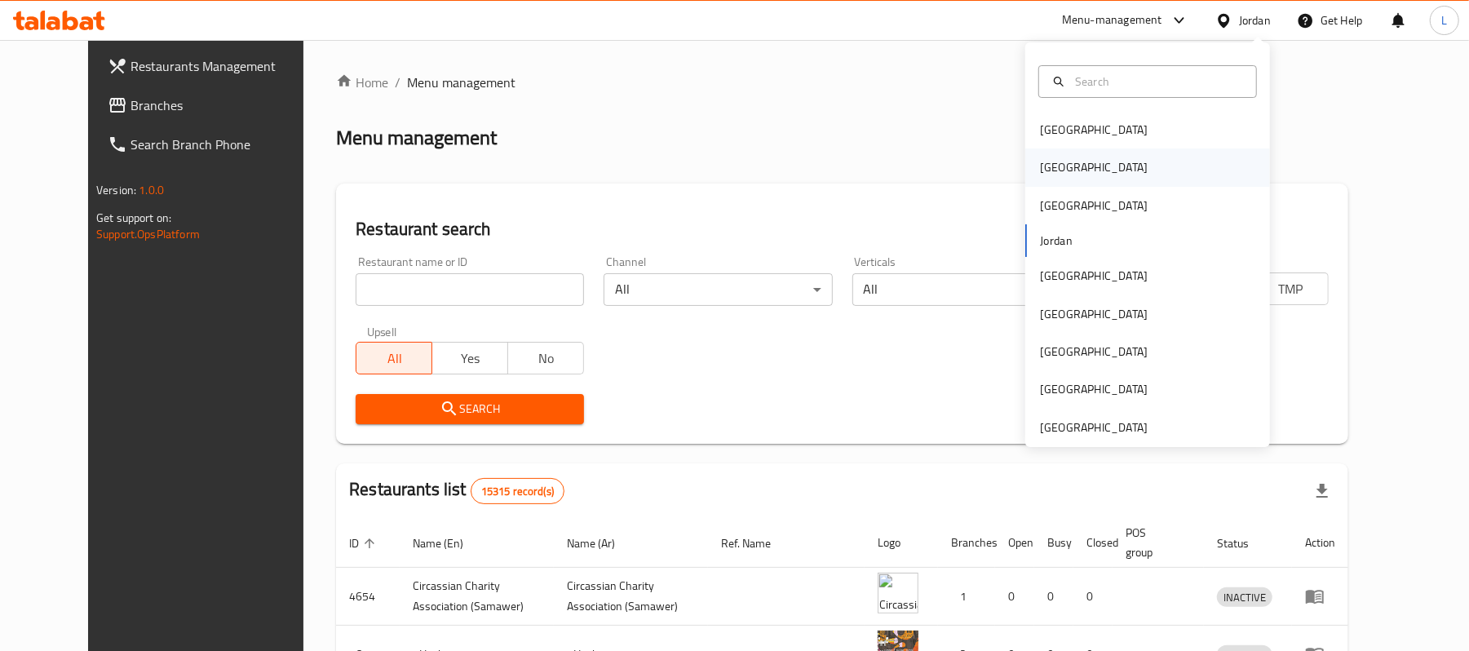
click at [1045, 158] on div "[GEOGRAPHIC_DATA]" at bounding box center [1094, 167] width 108 height 18
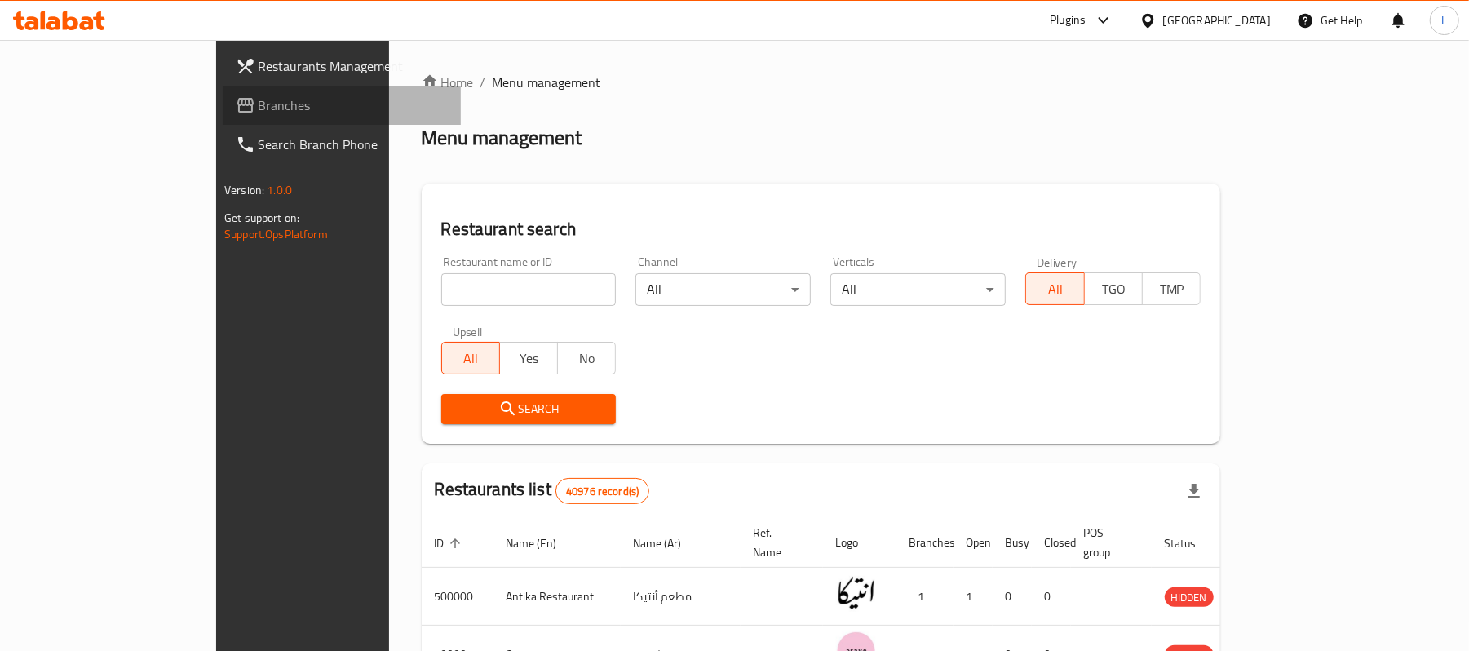
click at [259, 104] on span "Branches" at bounding box center [354, 105] width 190 height 20
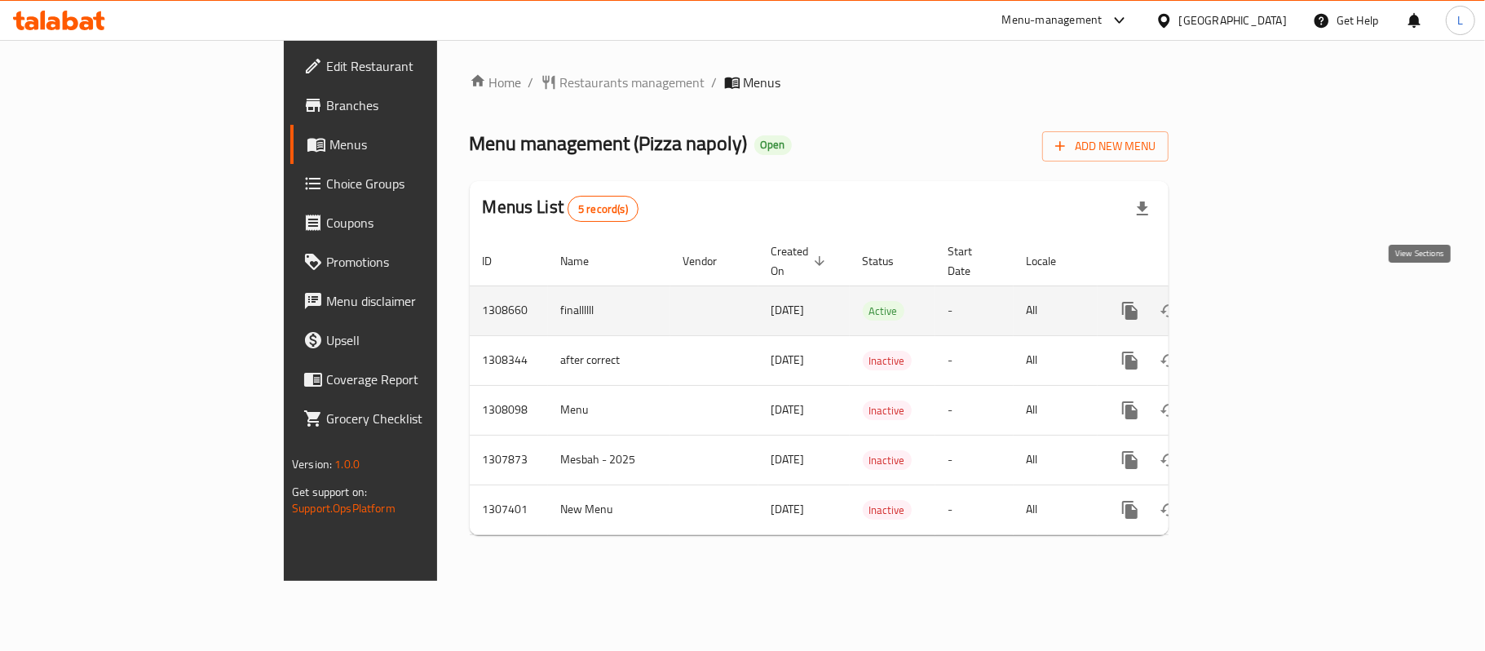
click at [1255, 303] on icon "enhanced table" at bounding box center [1248, 310] width 15 height 15
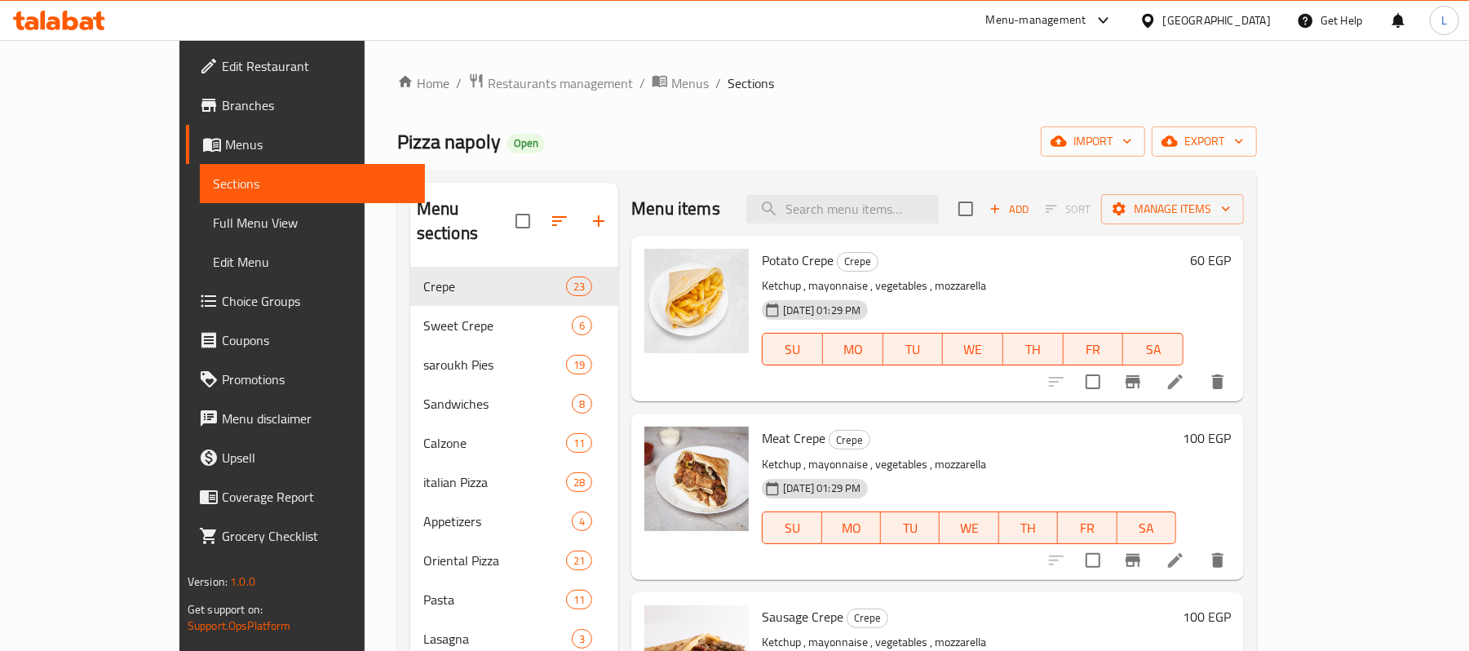
click at [200, 232] on link "Full Menu View" at bounding box center [312, 222] width 225 height 39
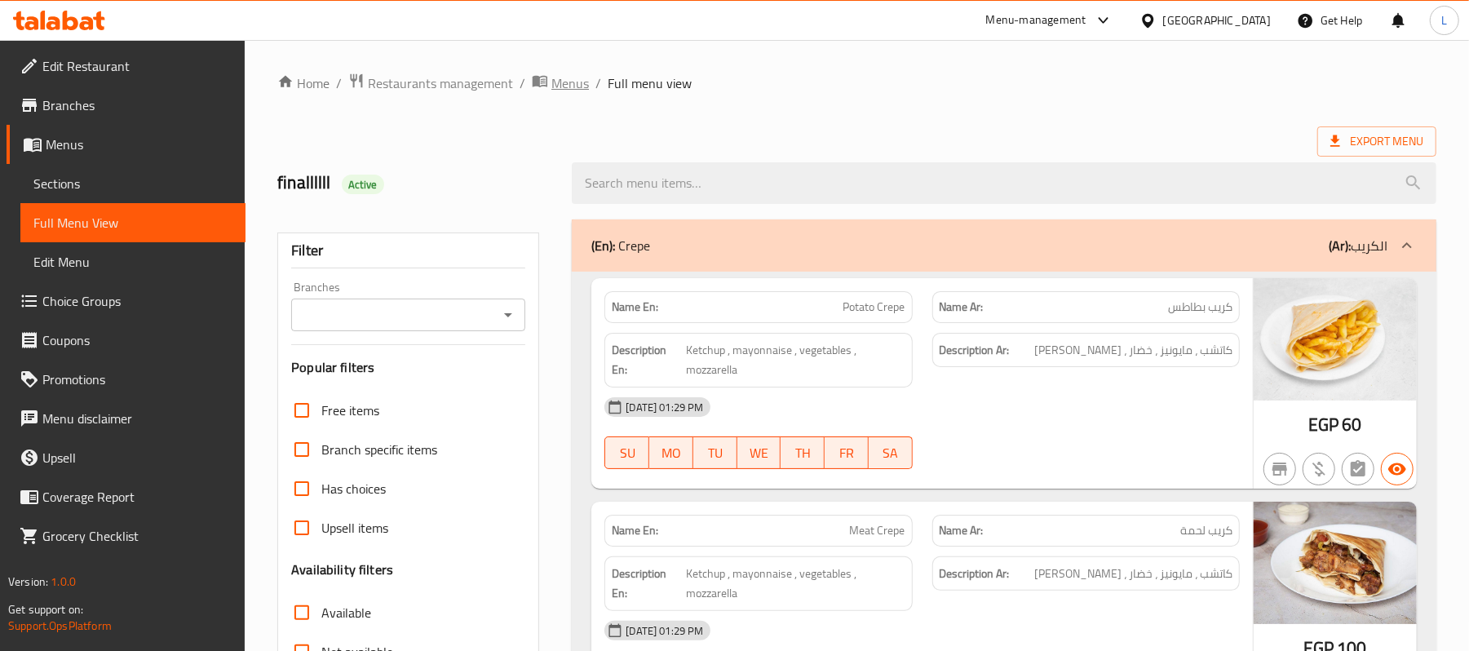
click at [584, 85] on span "Menus" at bounding box center [570, 83] width 38 height 20
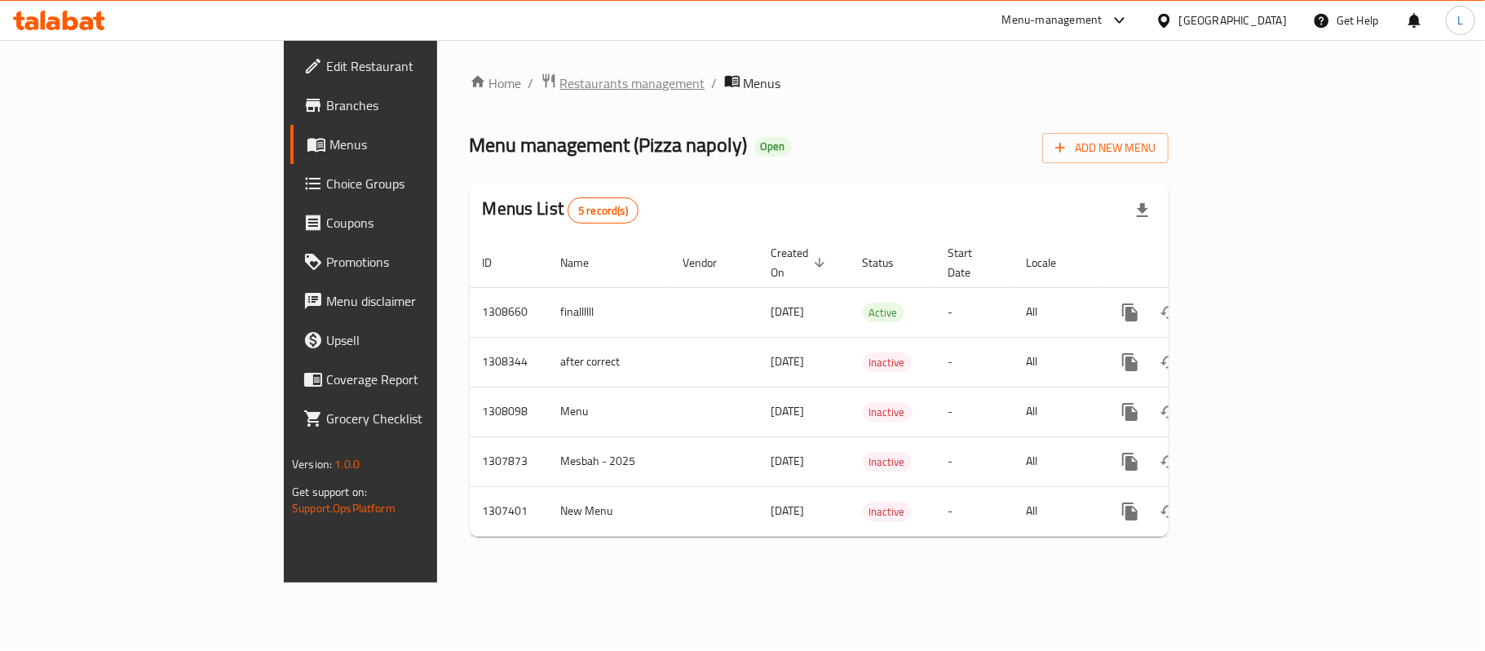
click at [560, 86] on span "Restaurants management" at bounding box center [632, 83] width 145 height 20
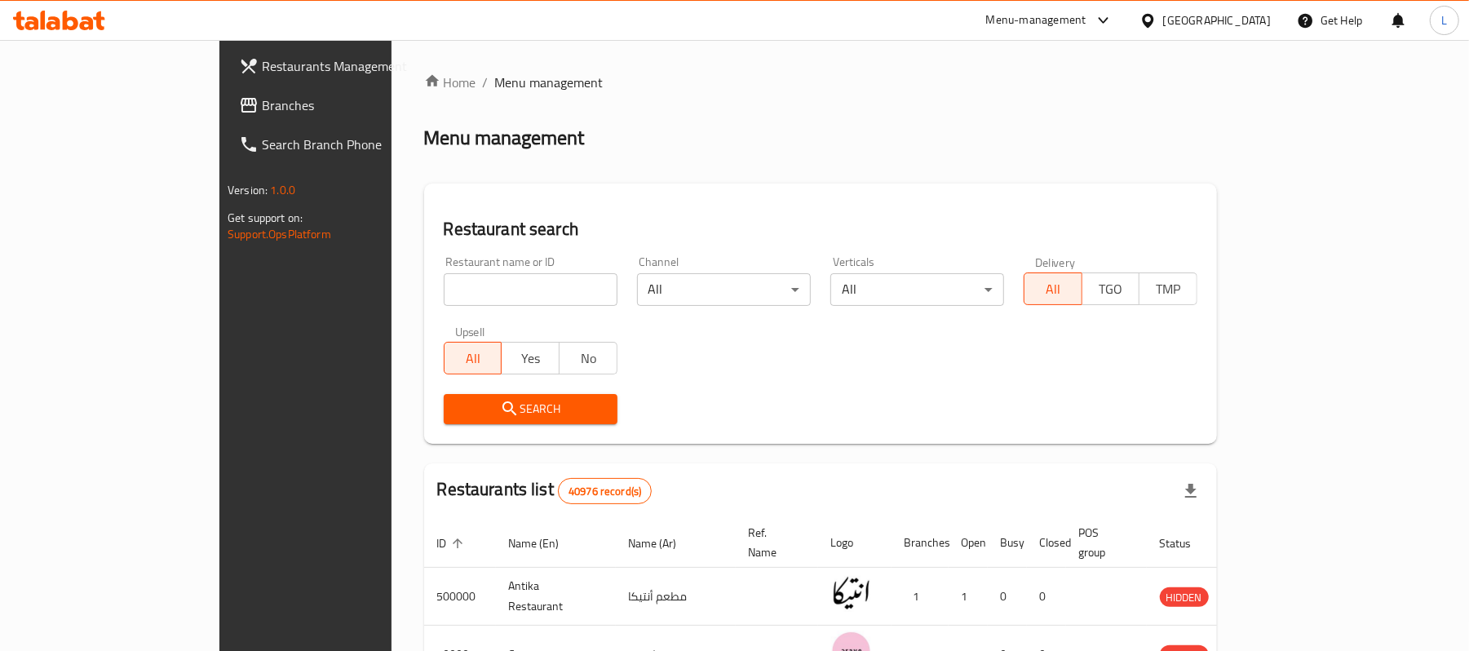
click at [502, 276] on input "search" at bounding box center [531, 289] width 174 height 33
paste input "702740"
type input "702740"
click at [458, 412] on span "Search" at bounding box center [531, 409] width 148 height 20
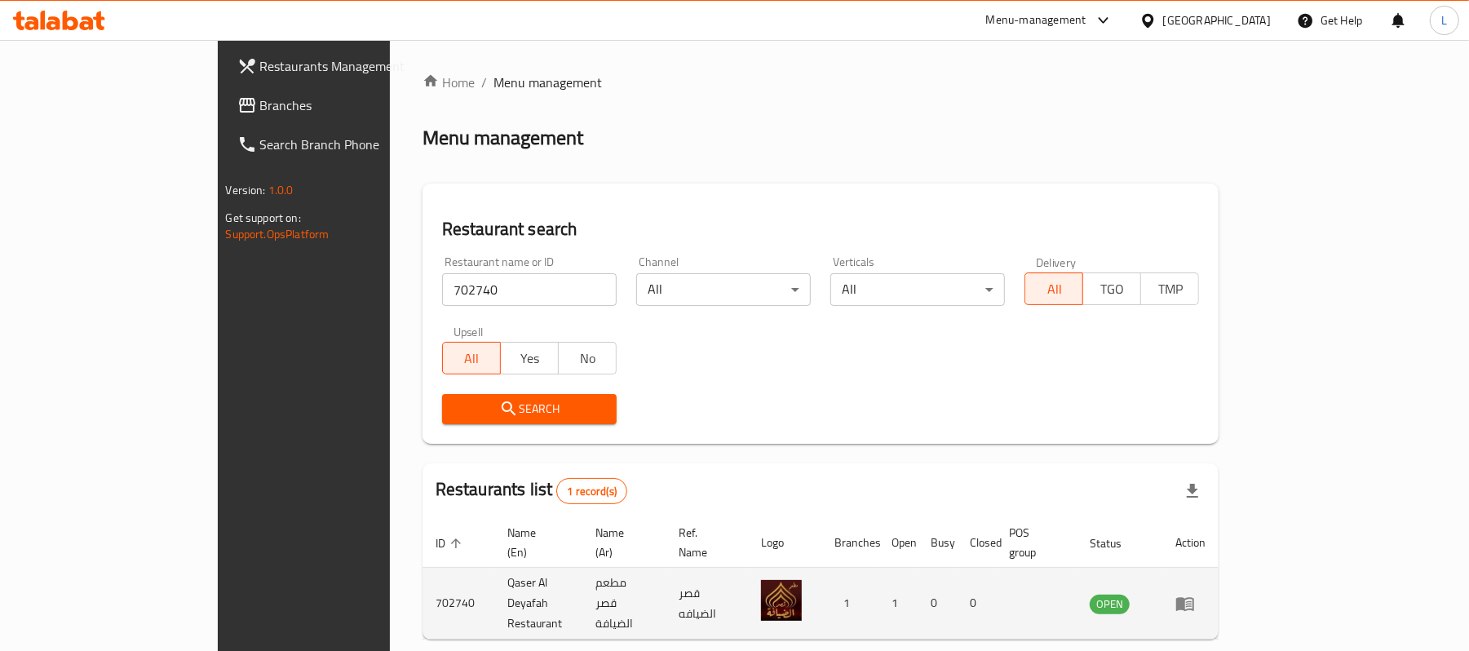
click at [1192, 601] on icon "enhanced table" at bounding box center [1189, 604] width 6 height 7
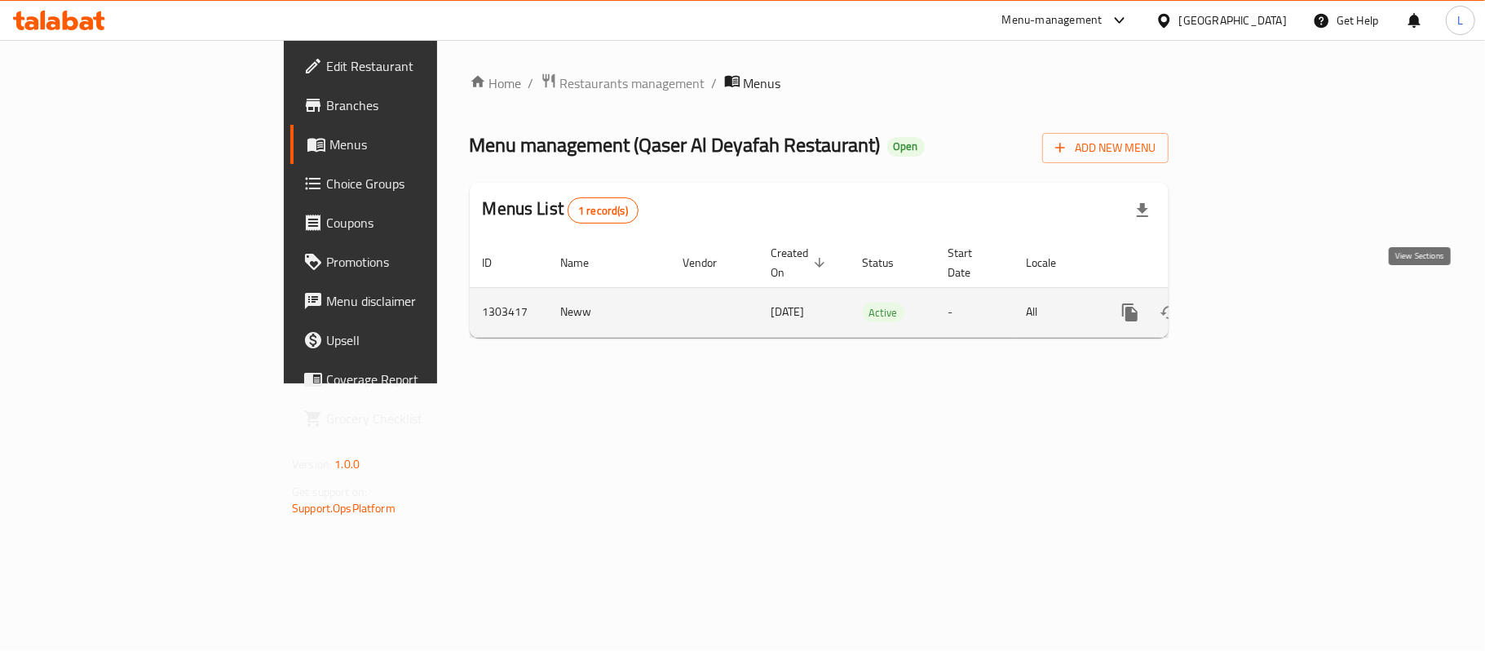
click at [1258, 303] on icon "enhanced table" at bounding box center [1248, 313] width 20 height 20
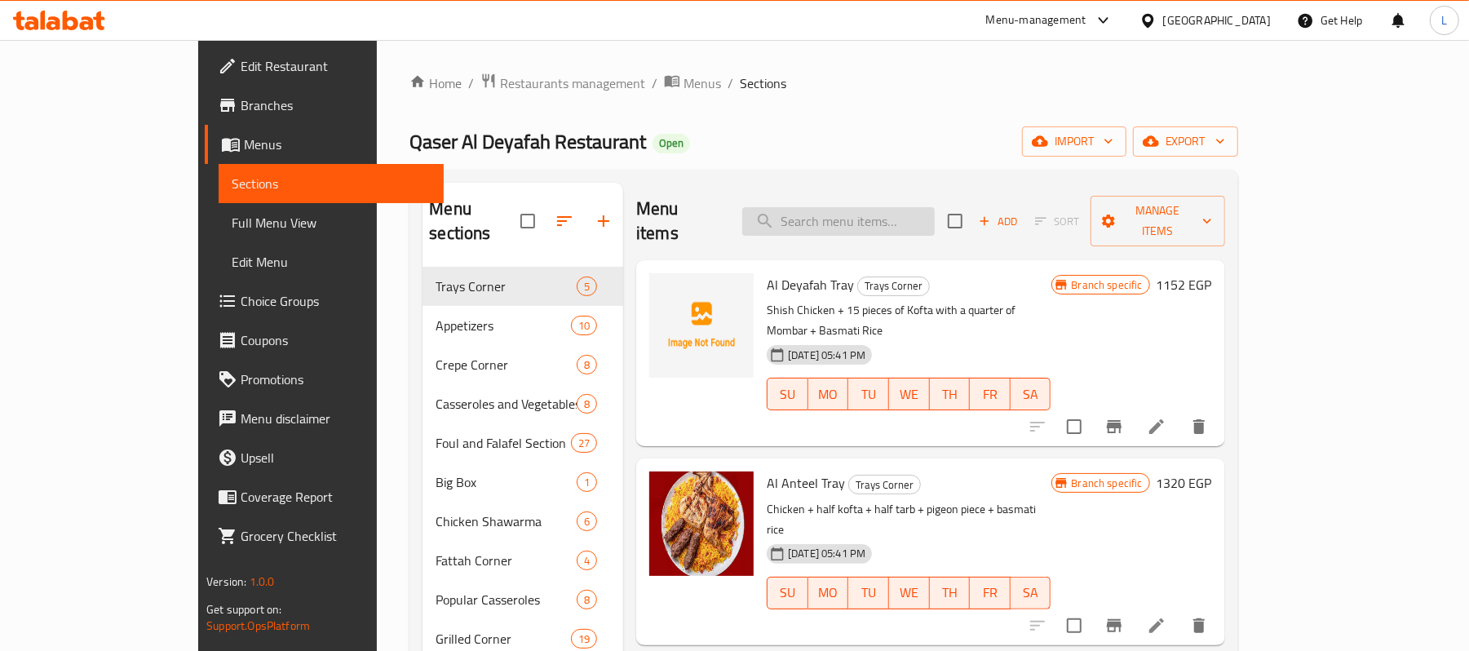
click at [866, 207] on input "search" at bounding box center [838, 221] width 192 height 29
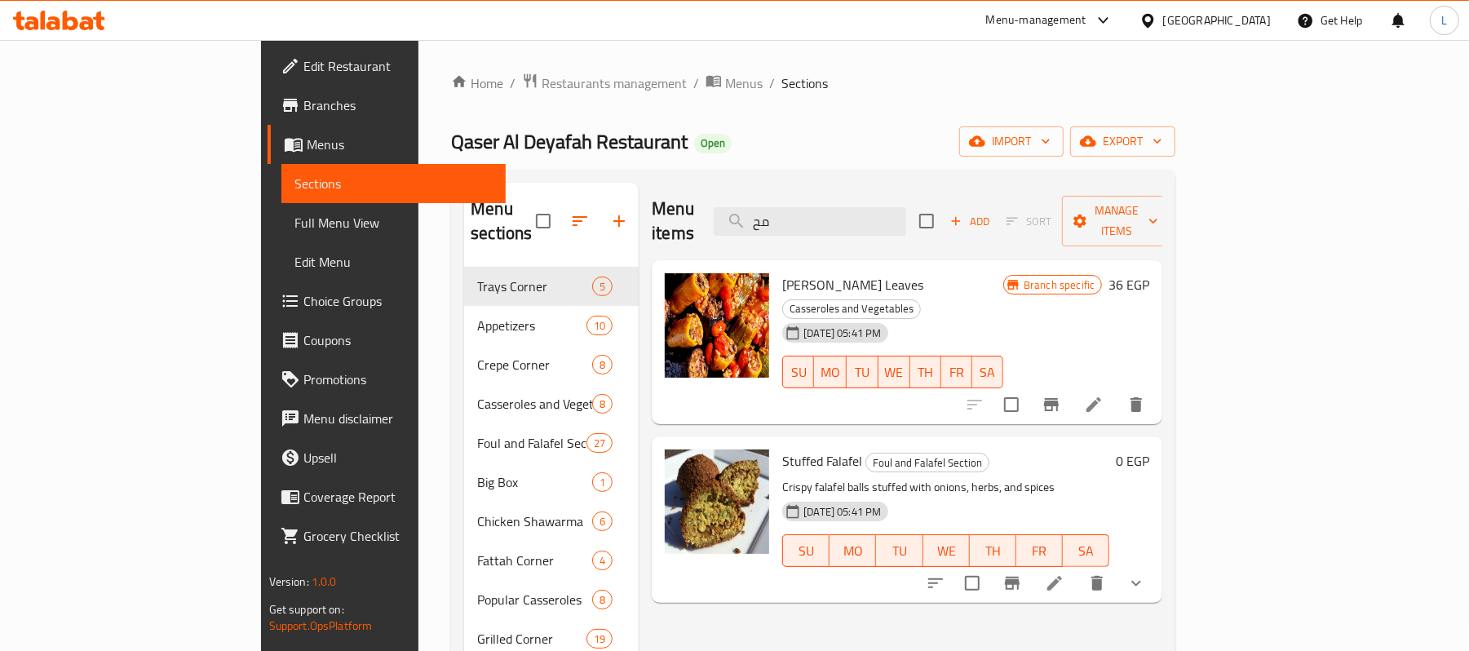
type input "مح"
click at [542, 85] on span "Restaurants management" at bounding box center [614, 83] width 145 height 20
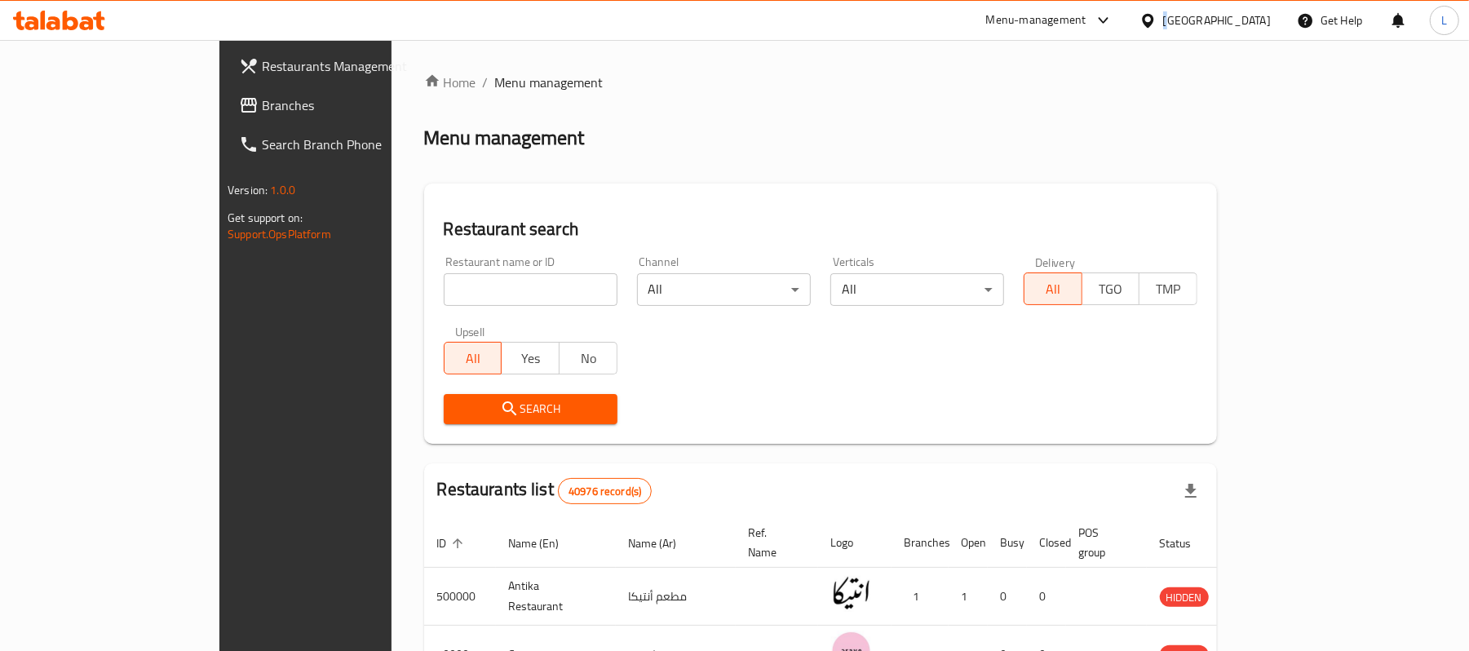
click at [1246, 17] on div "[GEOGRAPHIC_DATA]" at bounding box center [1217, 20] width 108 height 18
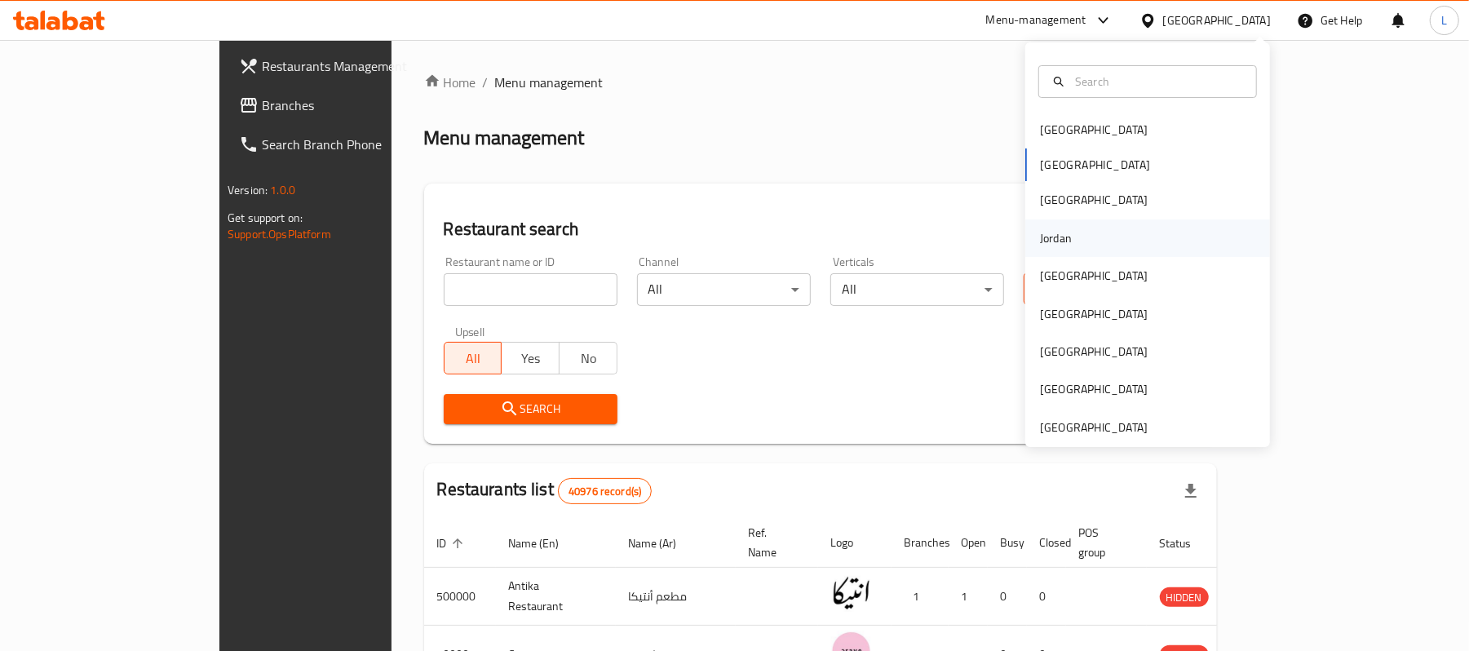
click at [1045, 237] on div "Jordan" at bounding box center [1056, 238] width 32 height 18
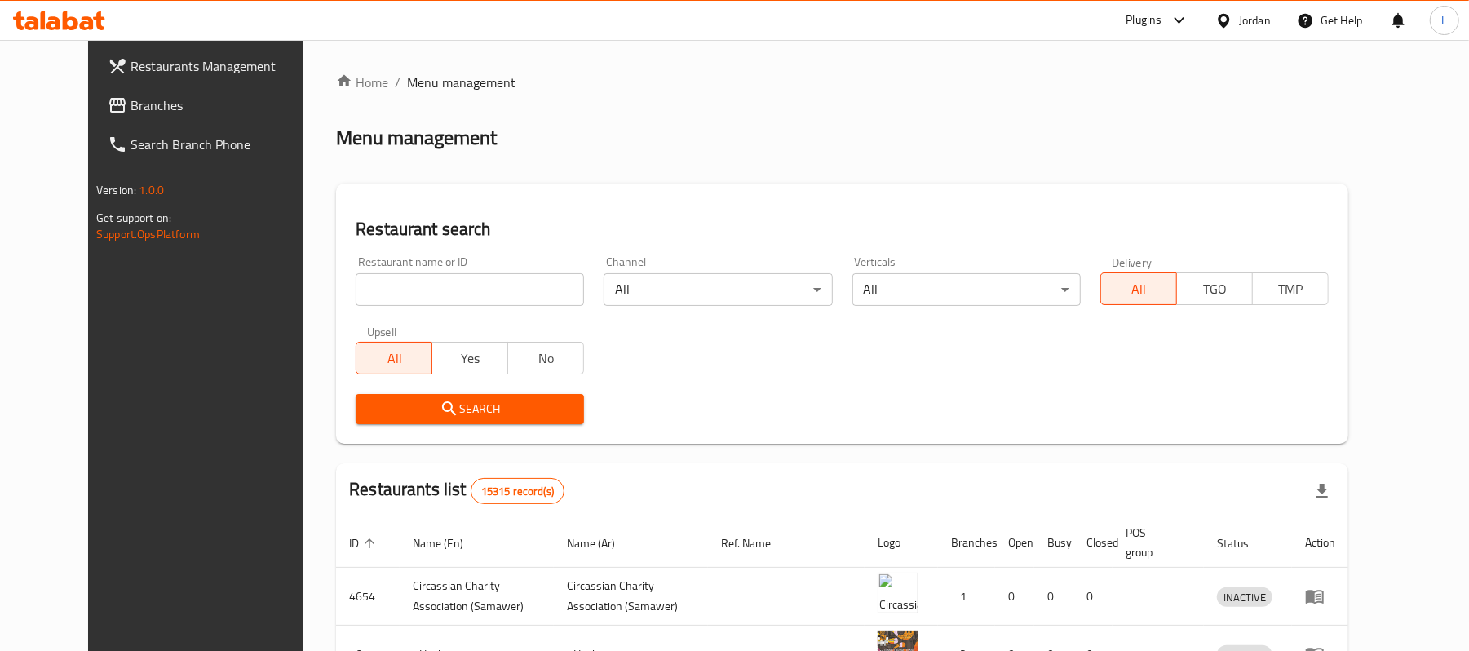
drag, startPoint x: 390, startPoint y: 281, endPoint x: 390, endPoint y: 307, distance: 26.1
click at [390, 281] on input "search" at bounding box center [470, 289] width 228 height 33
paste input "665669"
type input "665669"
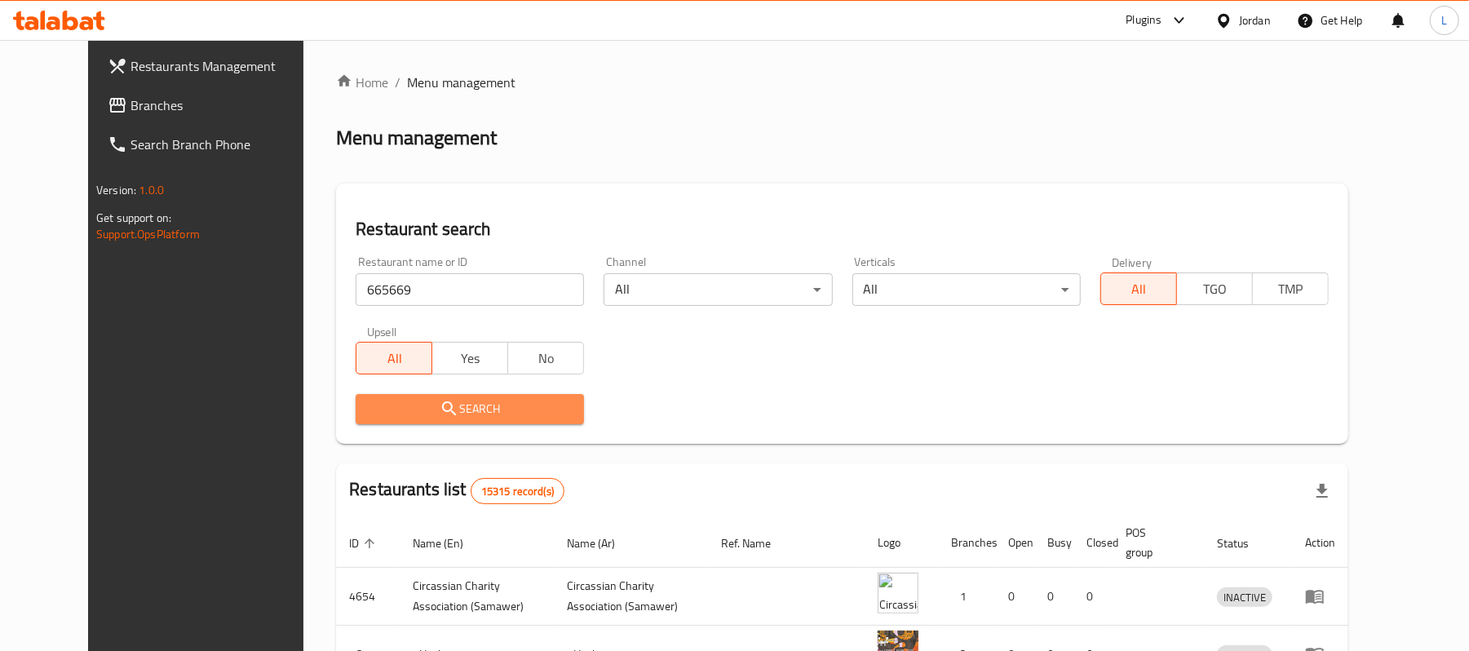
click at [383, 408] on span "Search" at bounding box center [470, 409] width 202 height 20
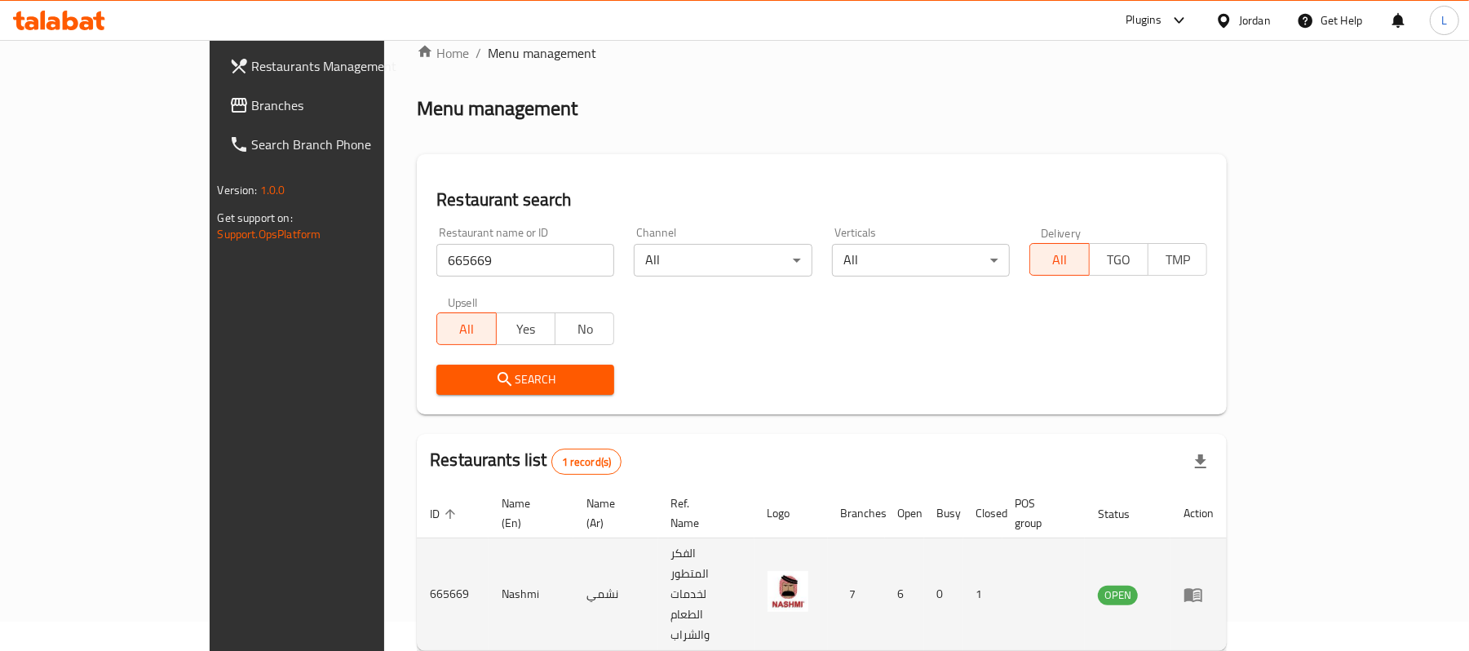
scroll to position [46, 0]
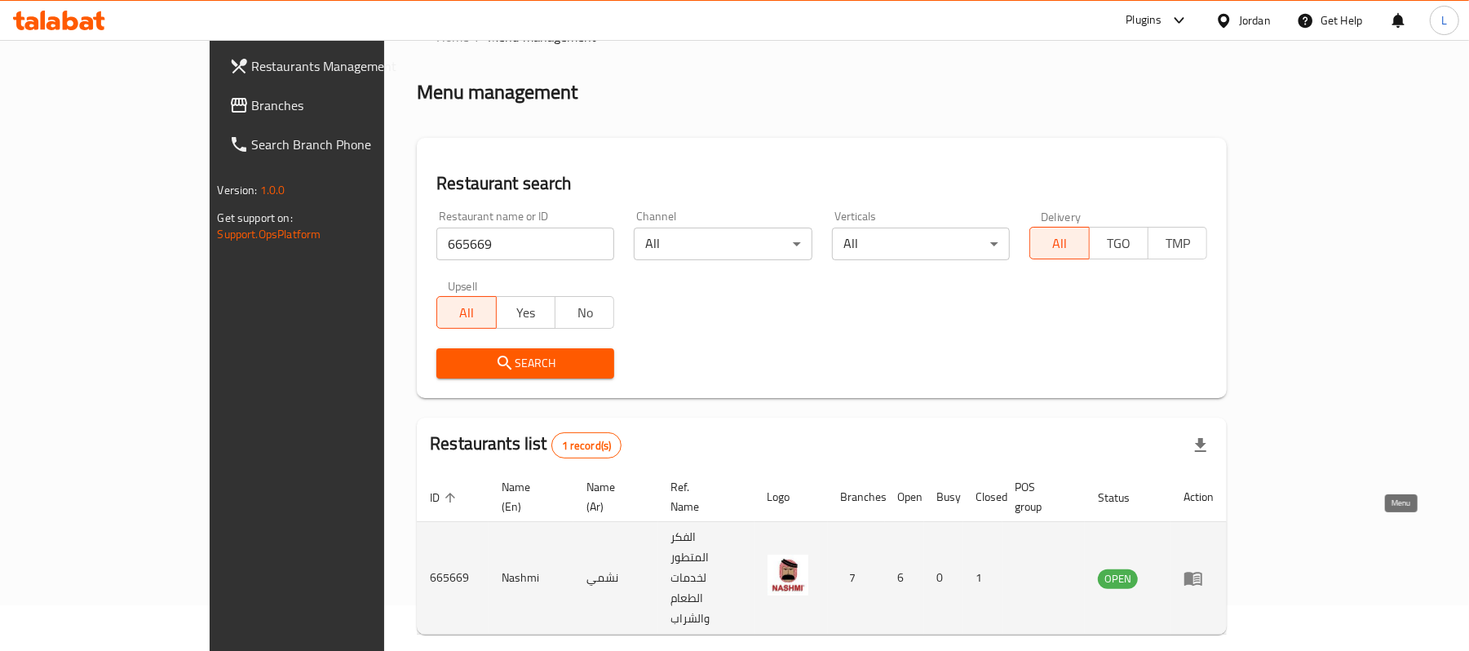
click at [1200, 576] on icon "enhanced table" at bounding box center [1197, 579] width 6 height 7
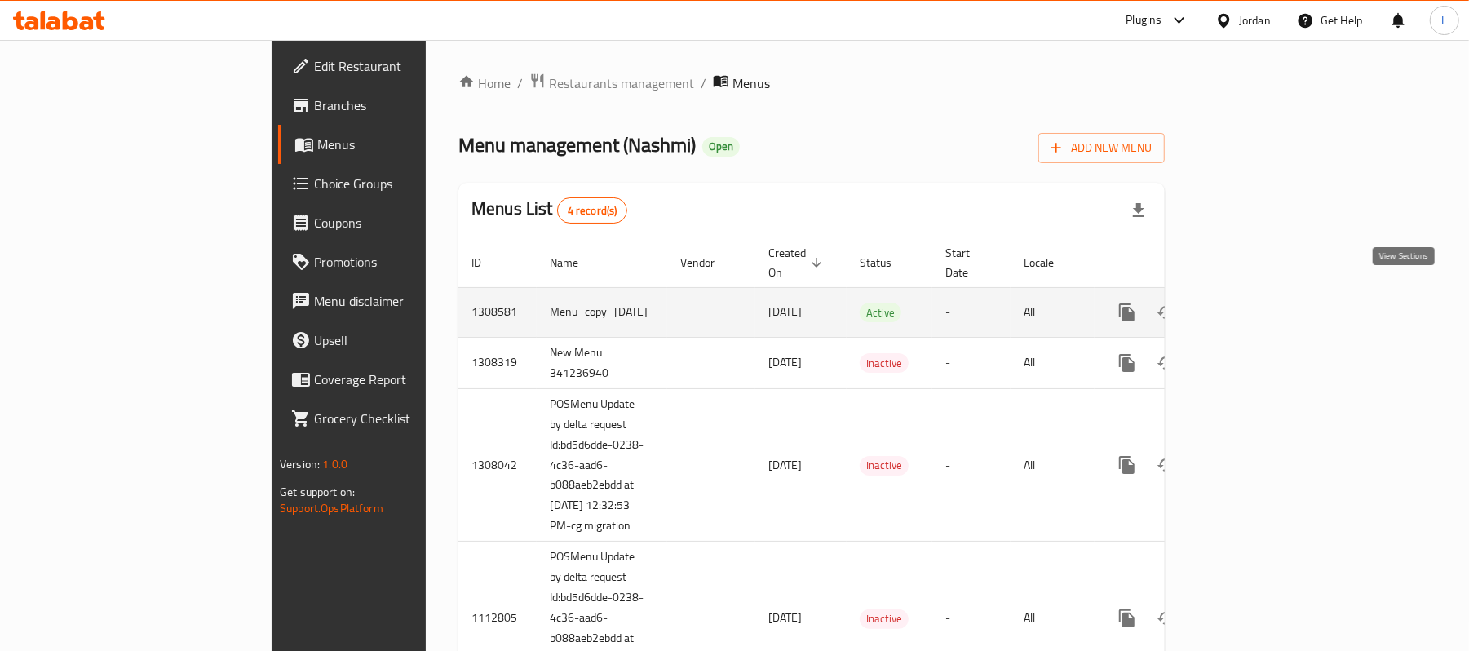
click at [1254, 303] on icon "enhanced table" at bounding box center [1245, 313] width 20 height 20
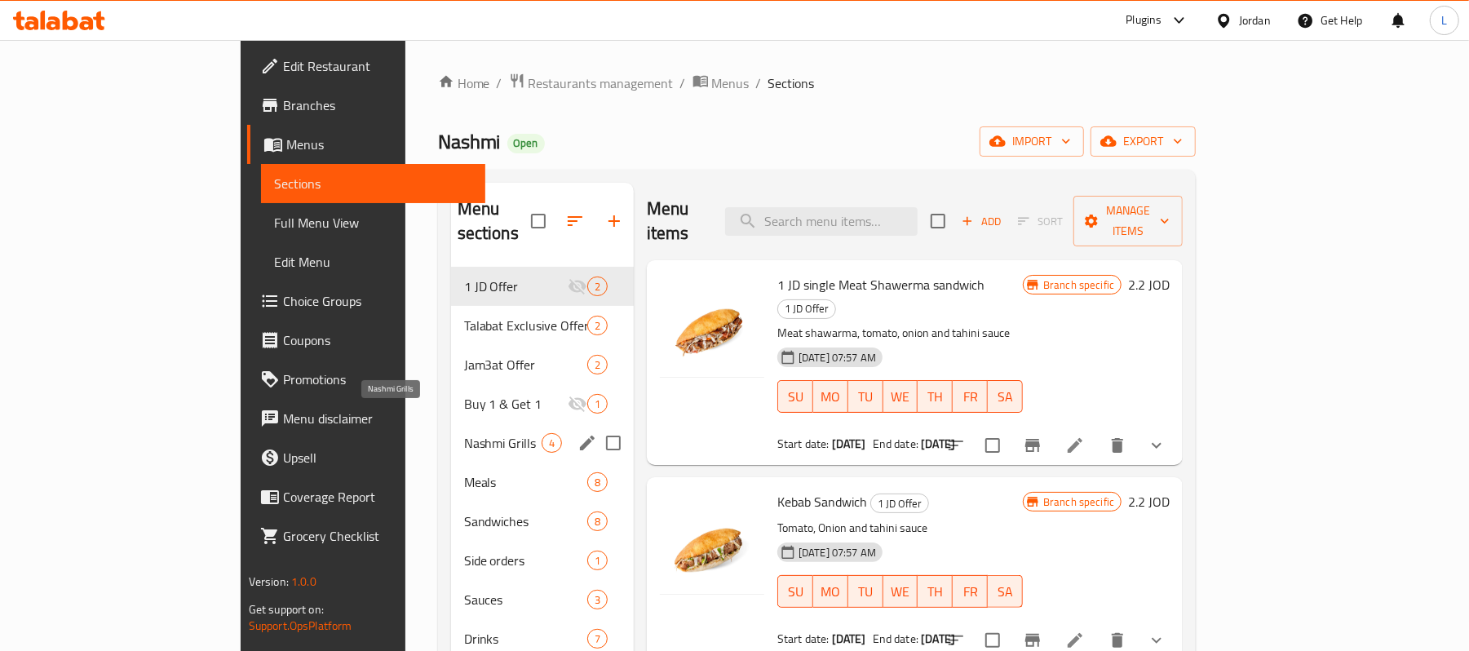
click at [464, 433] on span "Nashmi Grills" at bounding box center [502, 443] width 77 height 20
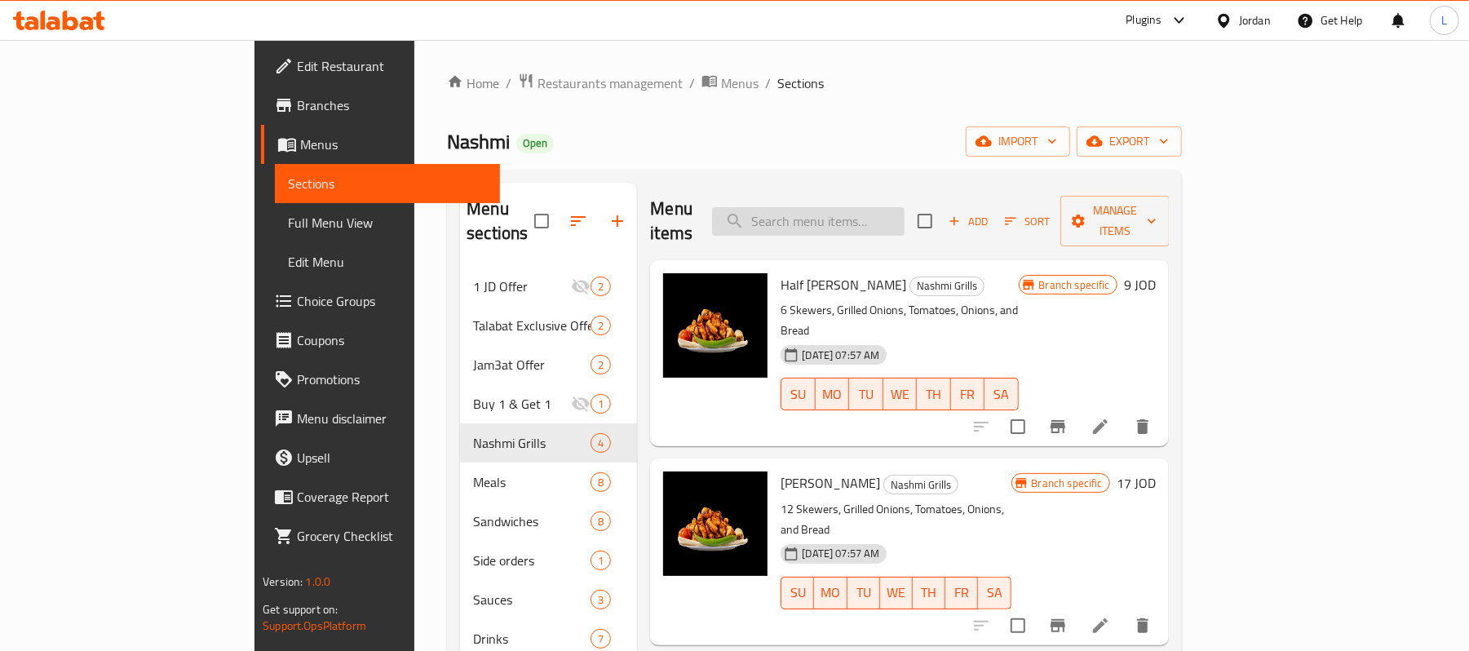
click at [904, 222] on input "search" at bounding box center [808, 221] width 192 height 29
paste input "Nashama Gathering"
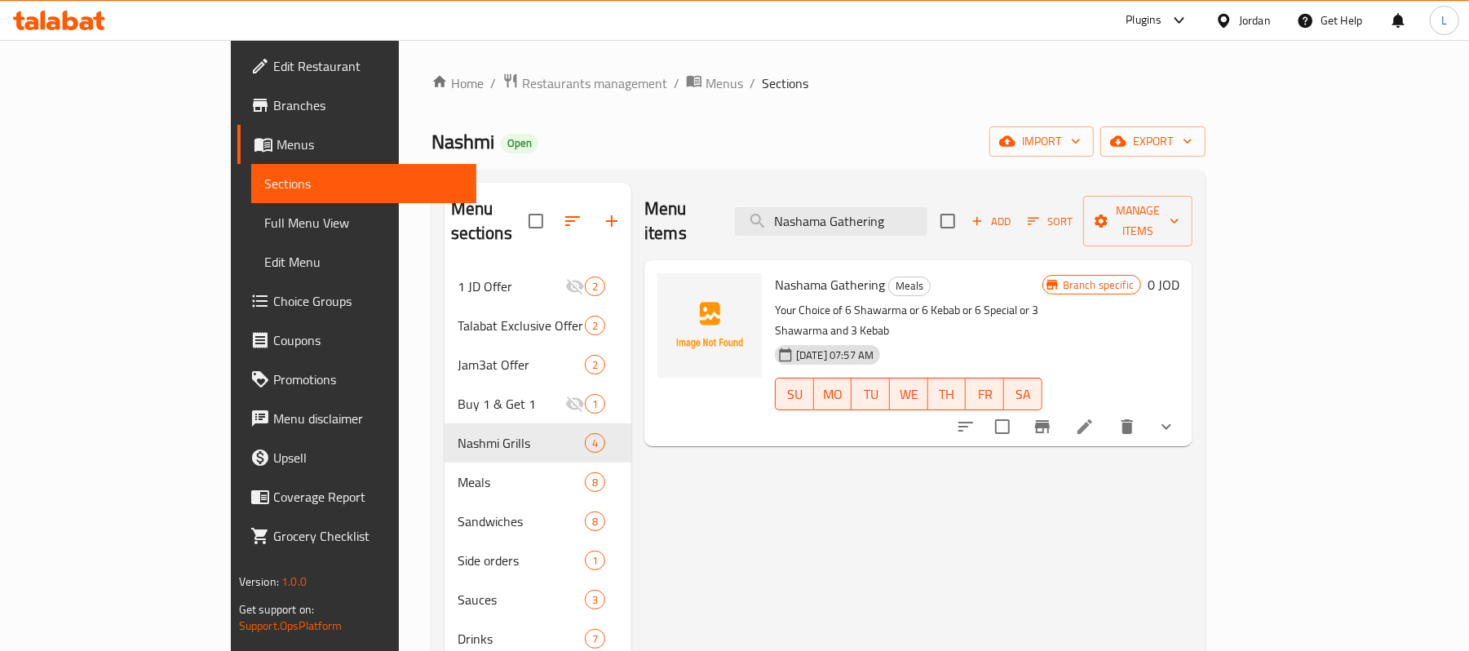
drag, startPoint x: 986, startPoint y: 215, endPoint x: 574, endPoint y: 237, distance: 412.4
click at [631, 237] on div "Menu items Nashama Gathering Add Sort Manage items Nashama Gathering Meals Your…" at bounding box center [911, 508] width 561 height 651
paste input "Sajeh Sandwich"
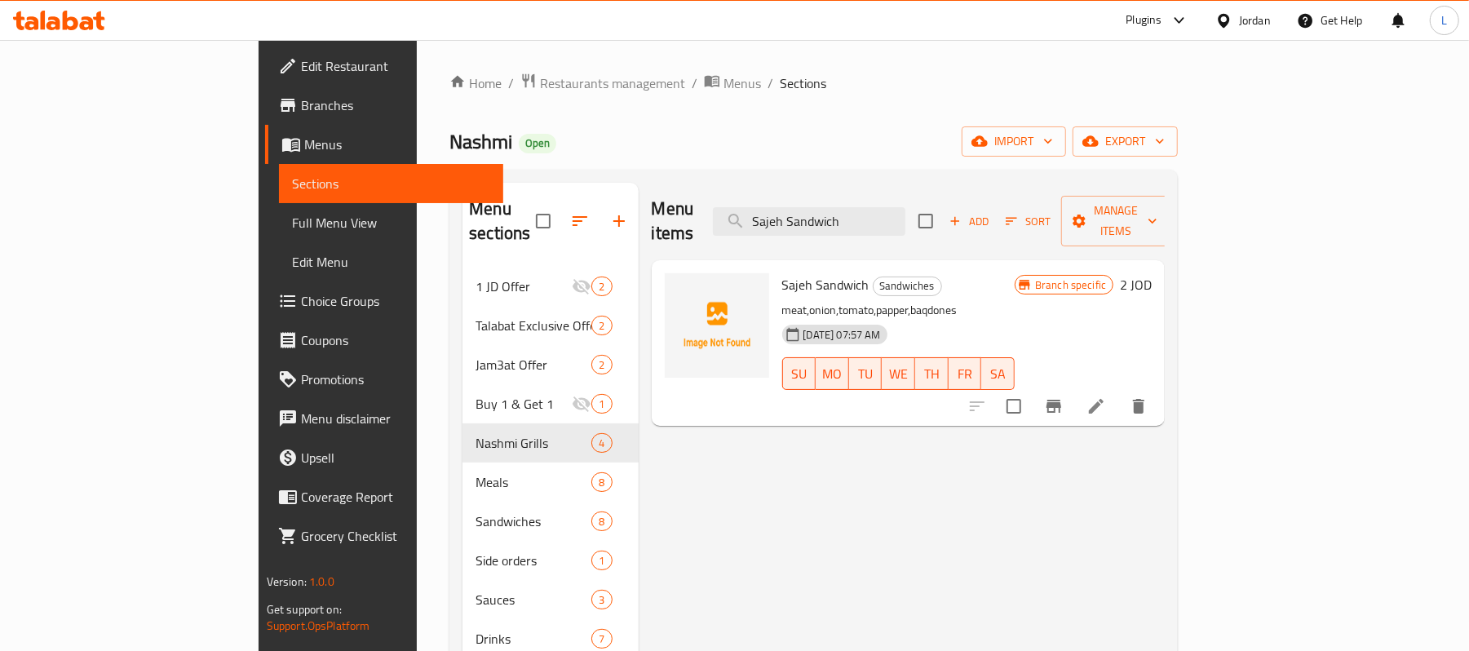
type input "Sajeh Sandwich"
drag, startPoint x: 79, startPoint y: 213, endPoint x: 16, endPoint y: 227, distance: 64.3
click at [292, 213] on span "Full Menu View" at bounding box center [391, 223] width 199 height 20
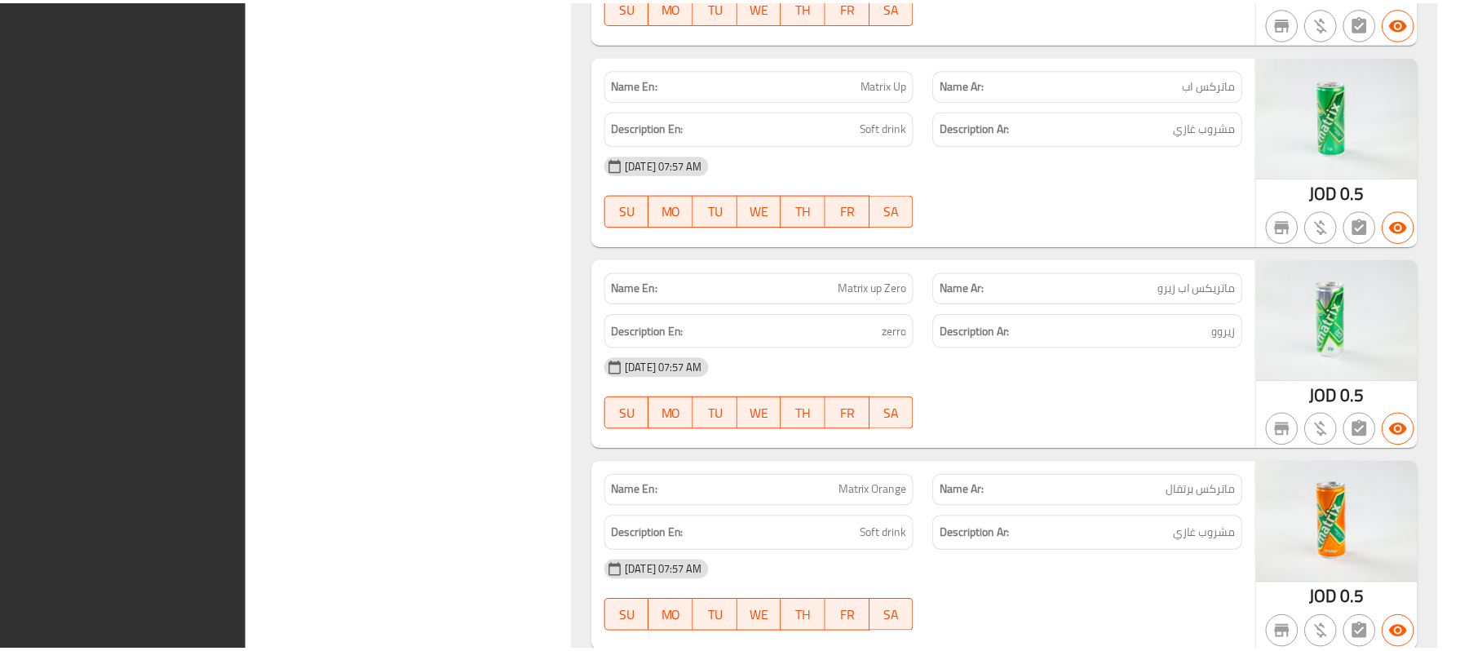
scroll to position [9802, 0]
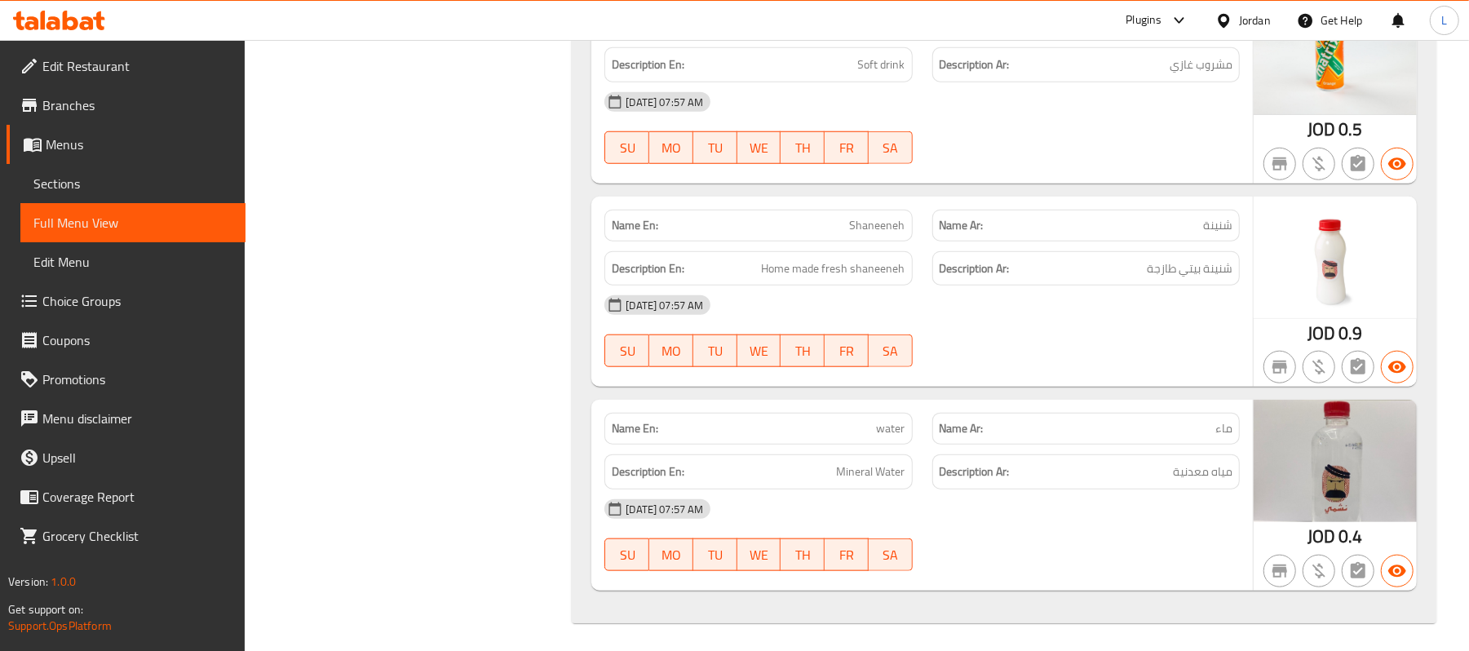
click at [144, 188] on span "Sections" at bounding box center [132, 184] width 199 height 20
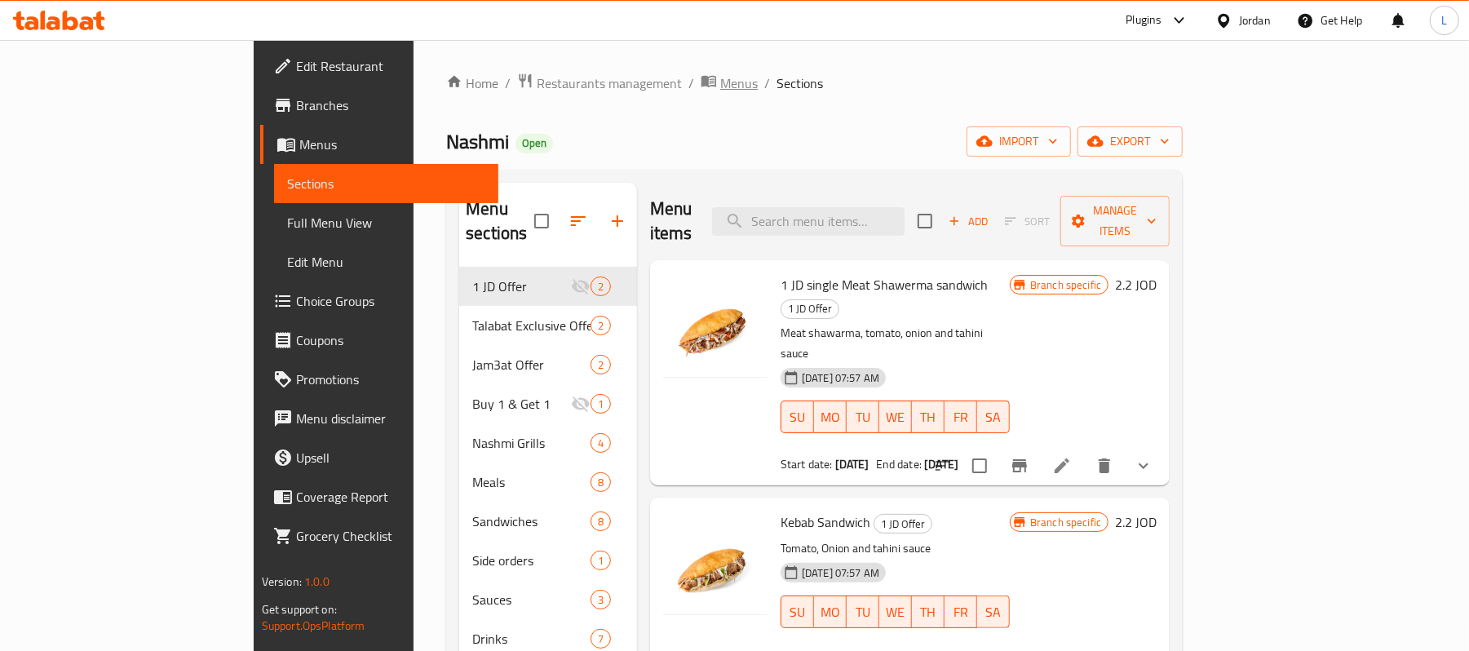
click at [720, 85] on span "Menus" at bounding box center [739, 83] width 38 height 20
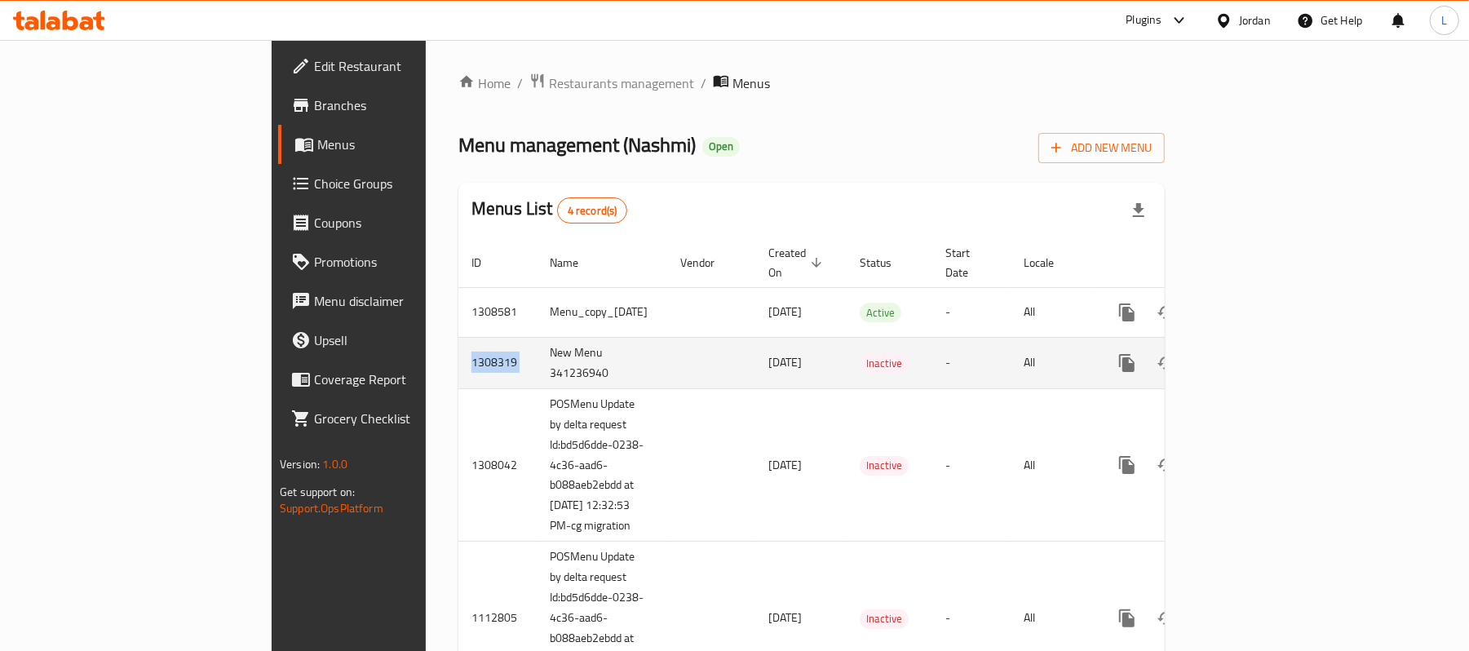
drag, startPoint x: 282, startPoint y: 346, endPoint x: 359, endPoint y: 346, distance: 76.7
click at [458, 346] on tr "1308319 New Menu 341236940 27/08/2025 Inactive - All" at bounding box center [867, 362] width 819 height 51
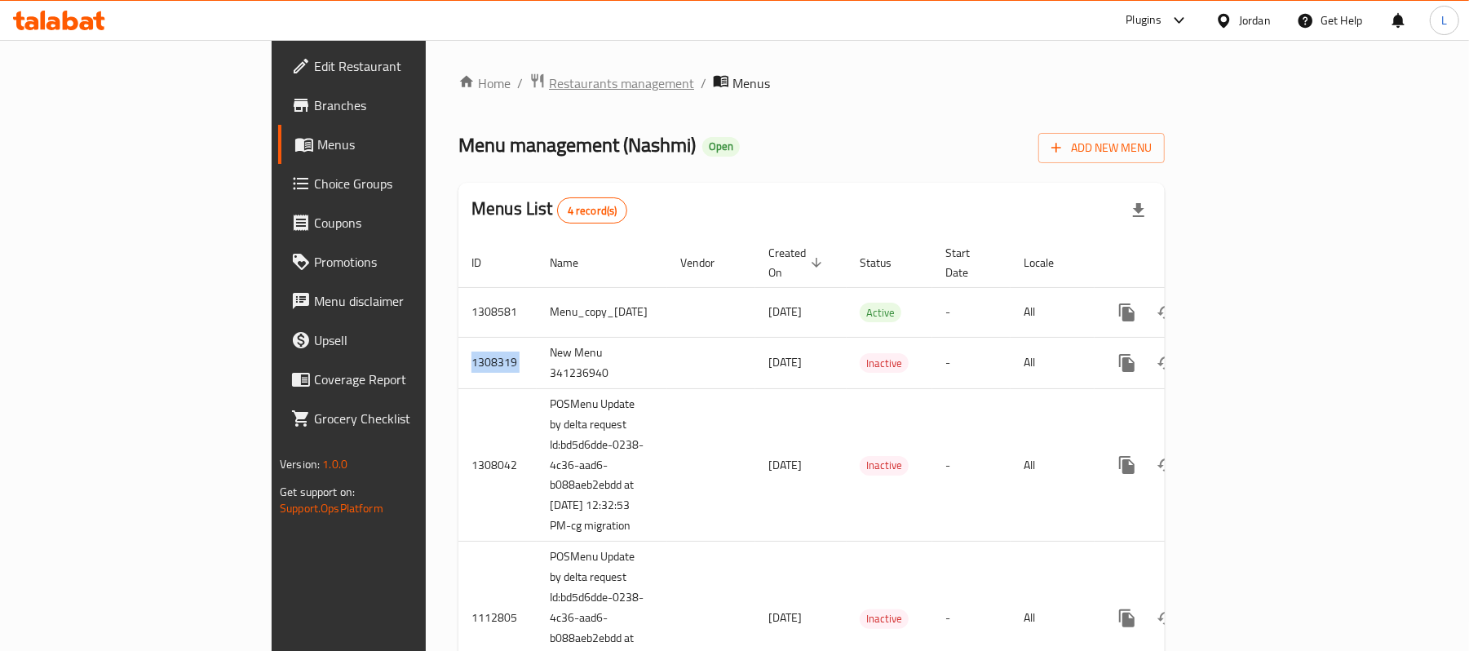
click at [549, 86] on span "Restaurants management" at bounding box center [621, 83] width 145 height 20
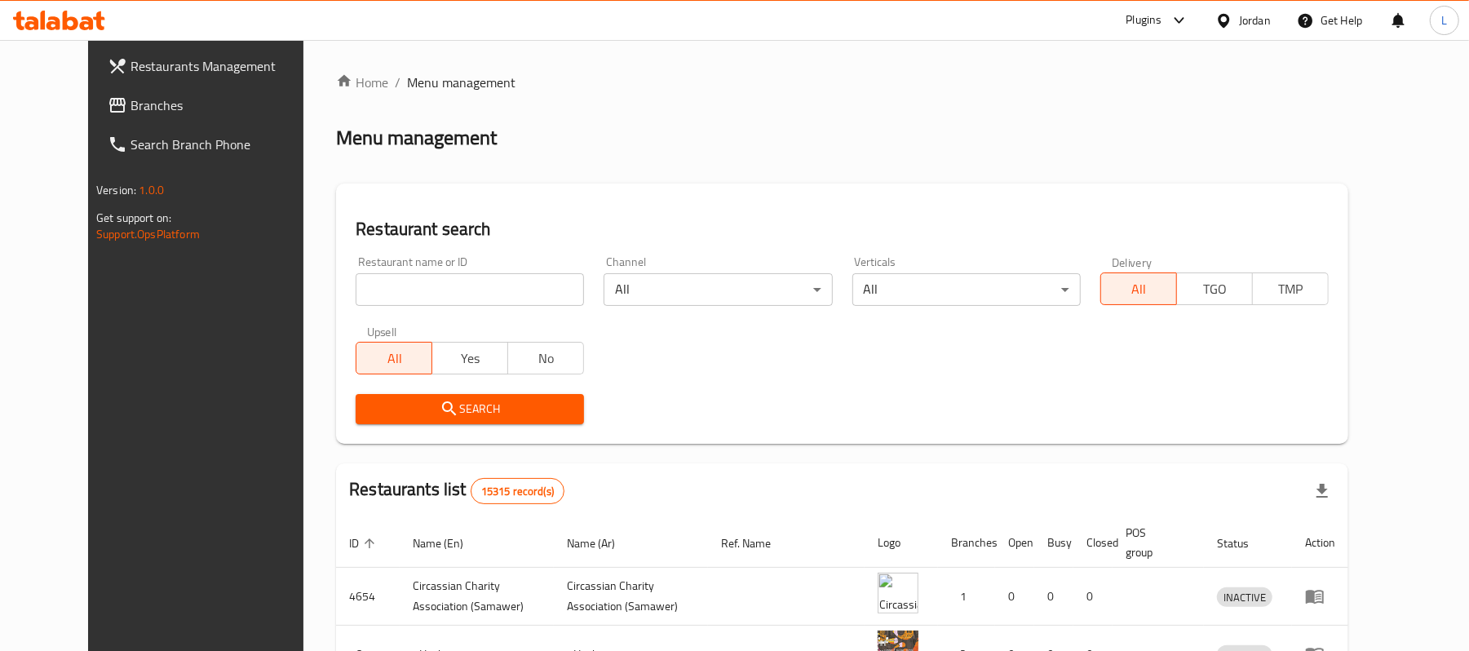
click at [1261, 21] on div "Jordan" at bounding box center [1255, 20] width 32 height 18
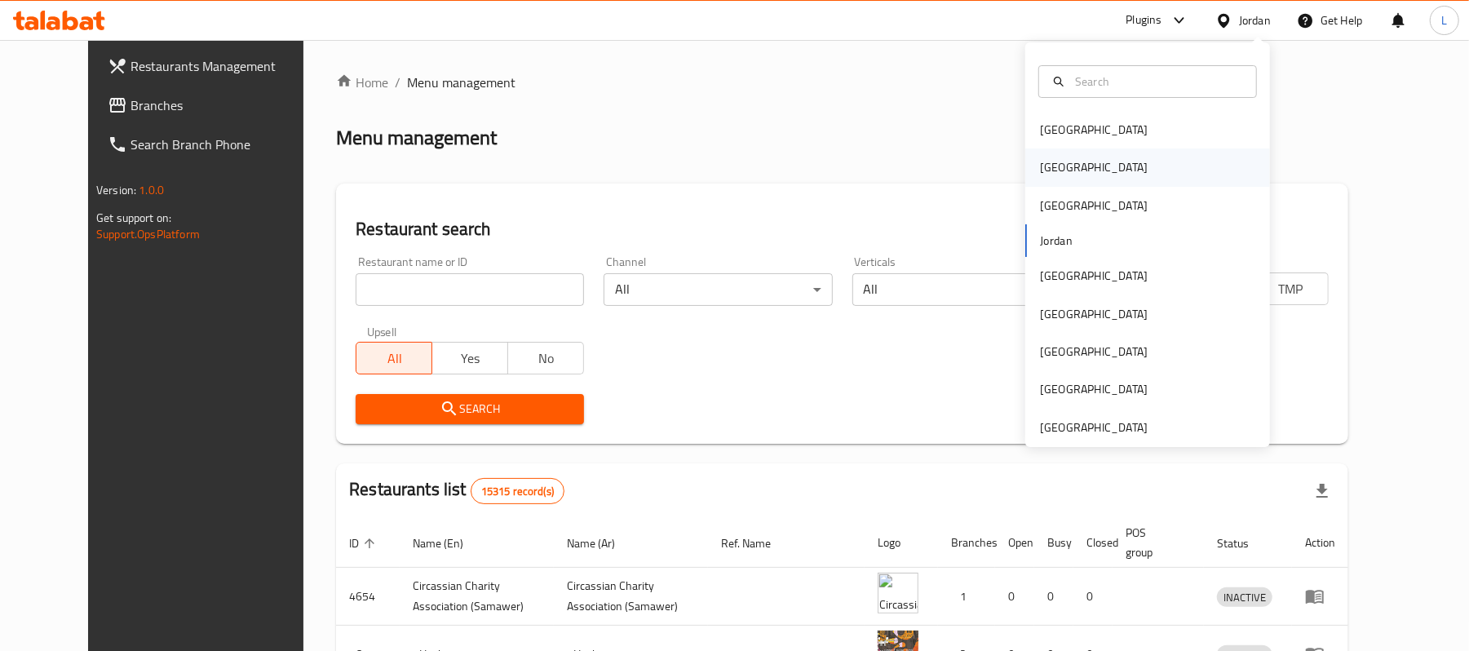
click at [1034, 179] on div "[GEOGRAPHIC_DATA]" at bounding box center [1094, 167] width 134 height 38
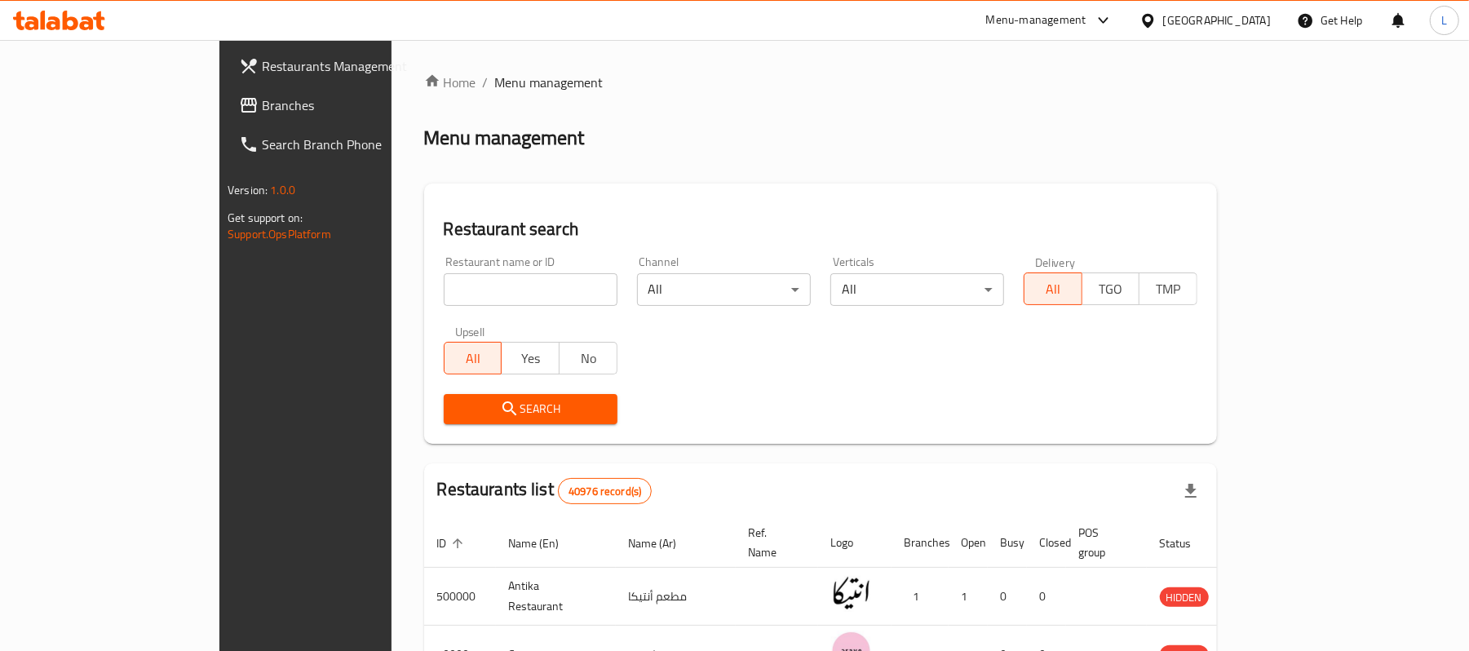
click at [226, 118] on link "Branches" at bounding box center [345, 105] width 239 height 39
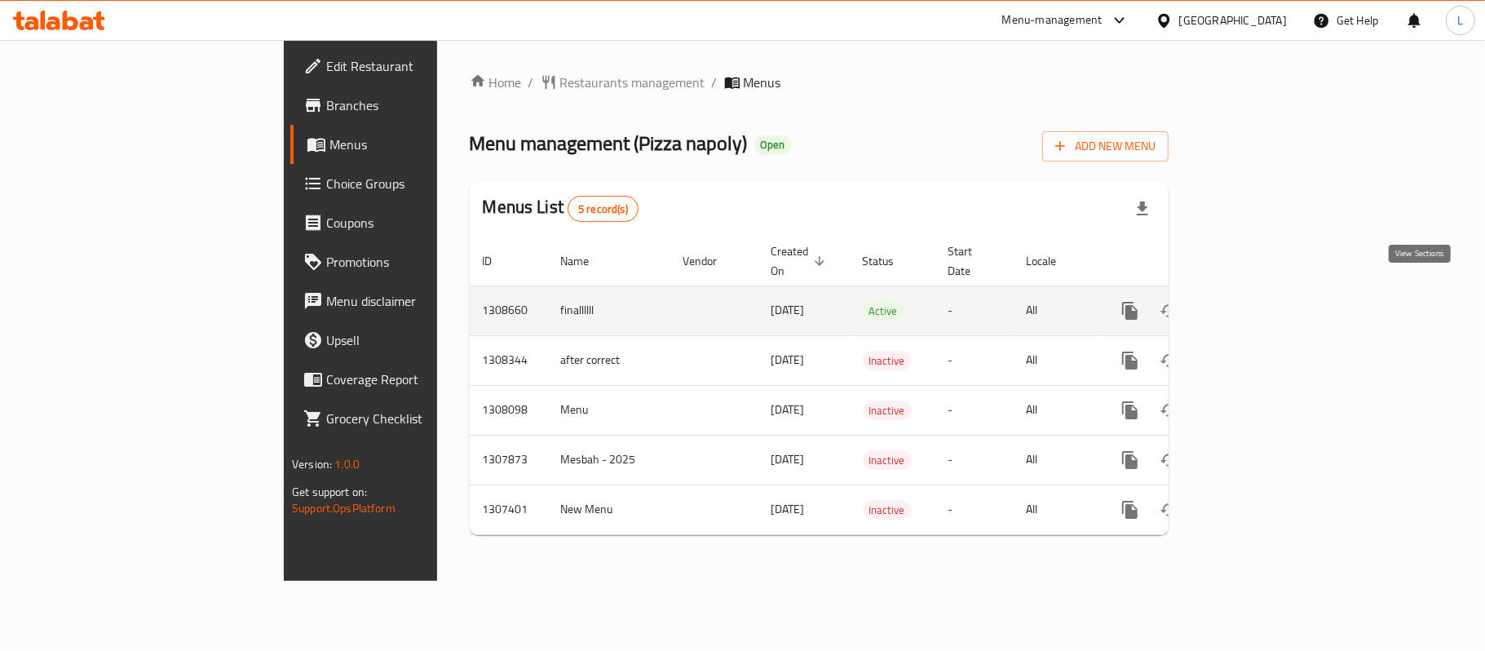
click at [1267, 291] on link "enhanced table" at bounding box center [1247, 310] width 39 height 39
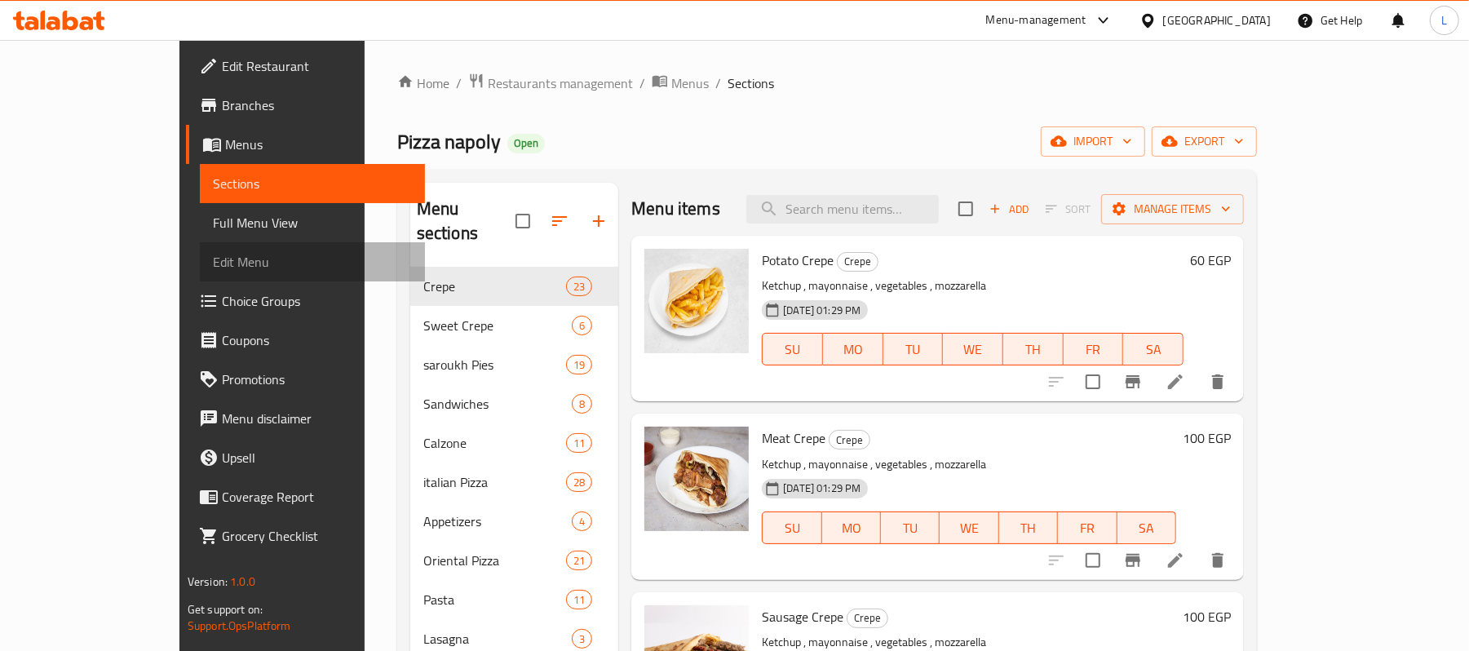
click at [200, 277] on link "Edit Menu" at bounding box center [312, 261] width 225 height 39
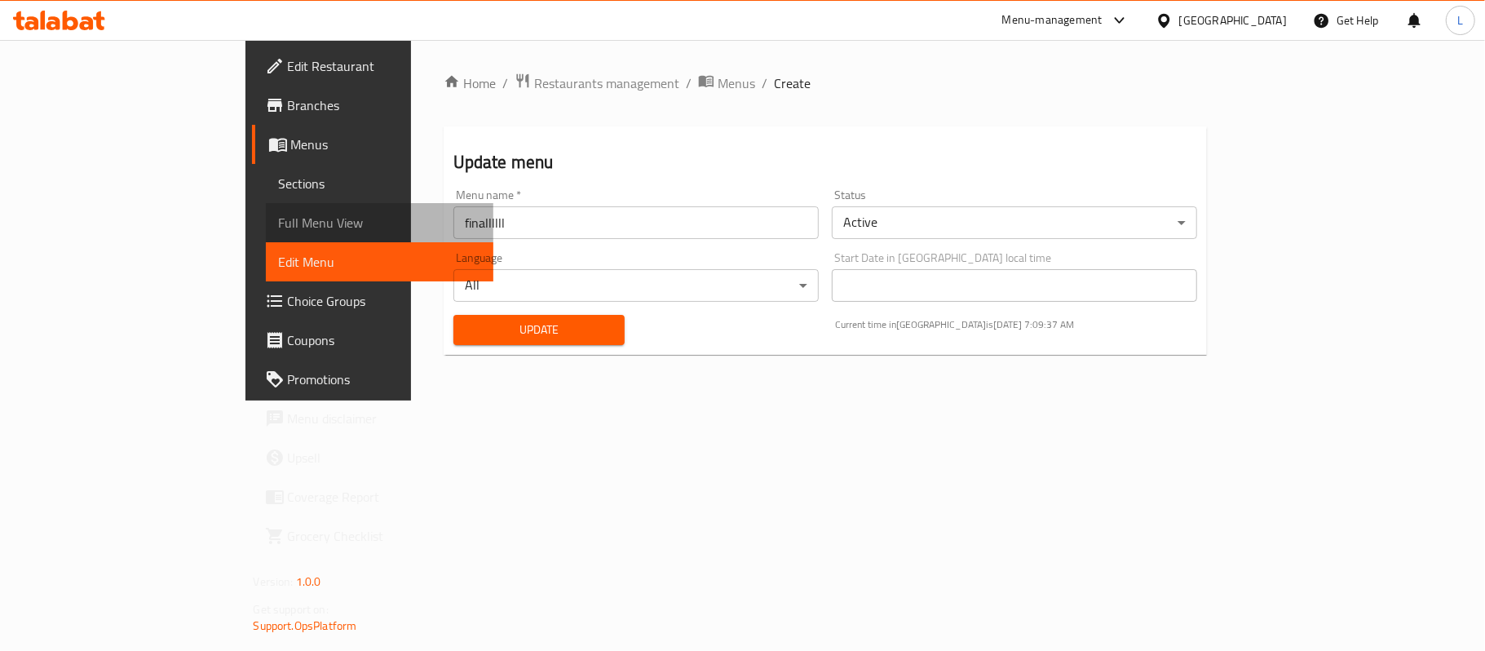
click at [279, 228] on span "Full Menu View" at bounding box center [379, 223] width 201 height 20
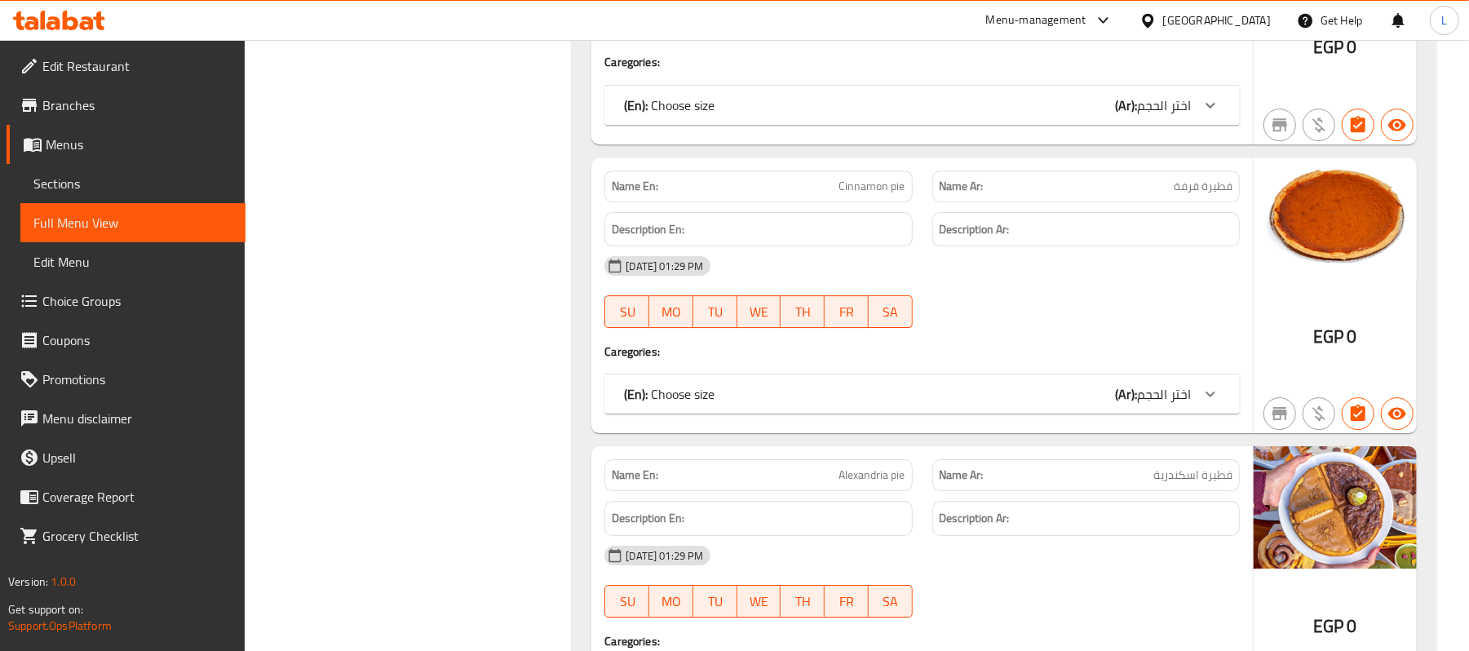
scroll to position [45319, 0]
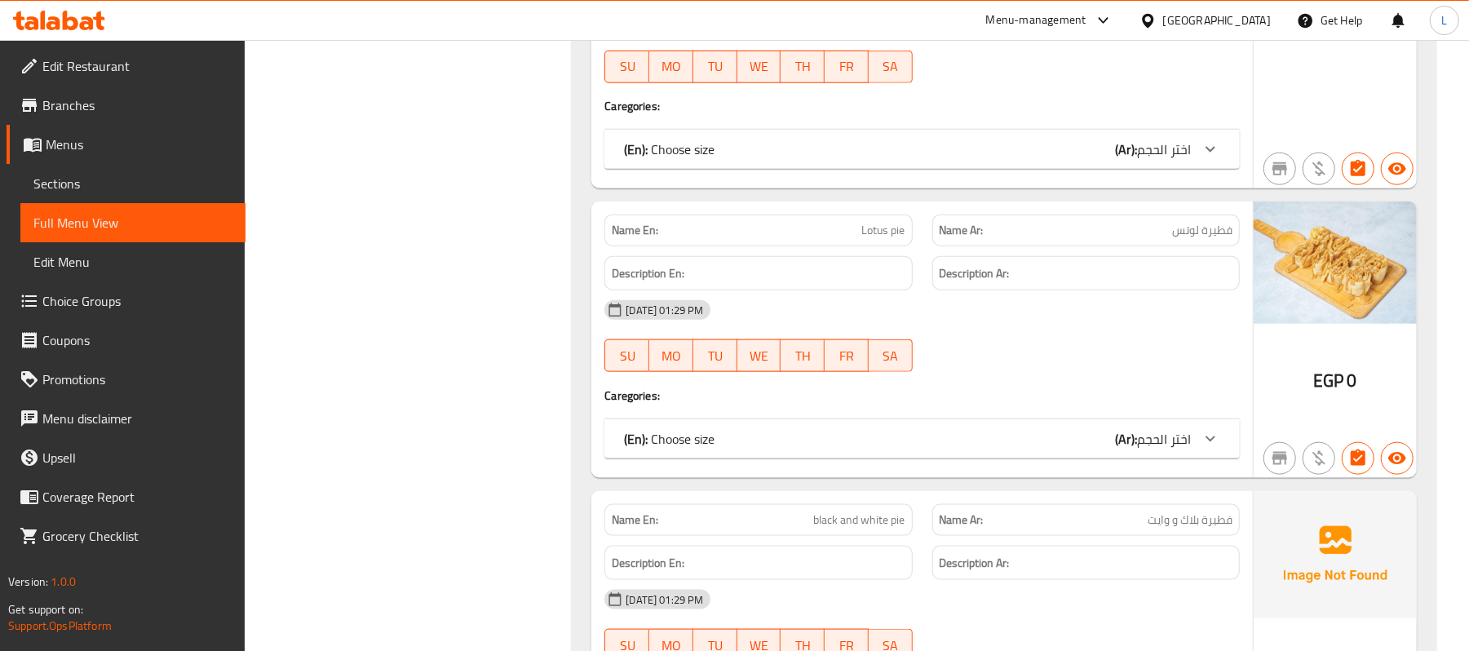
click at [64, 180] on span "Sections" at bounding box center [132, 184] width 199 height 20
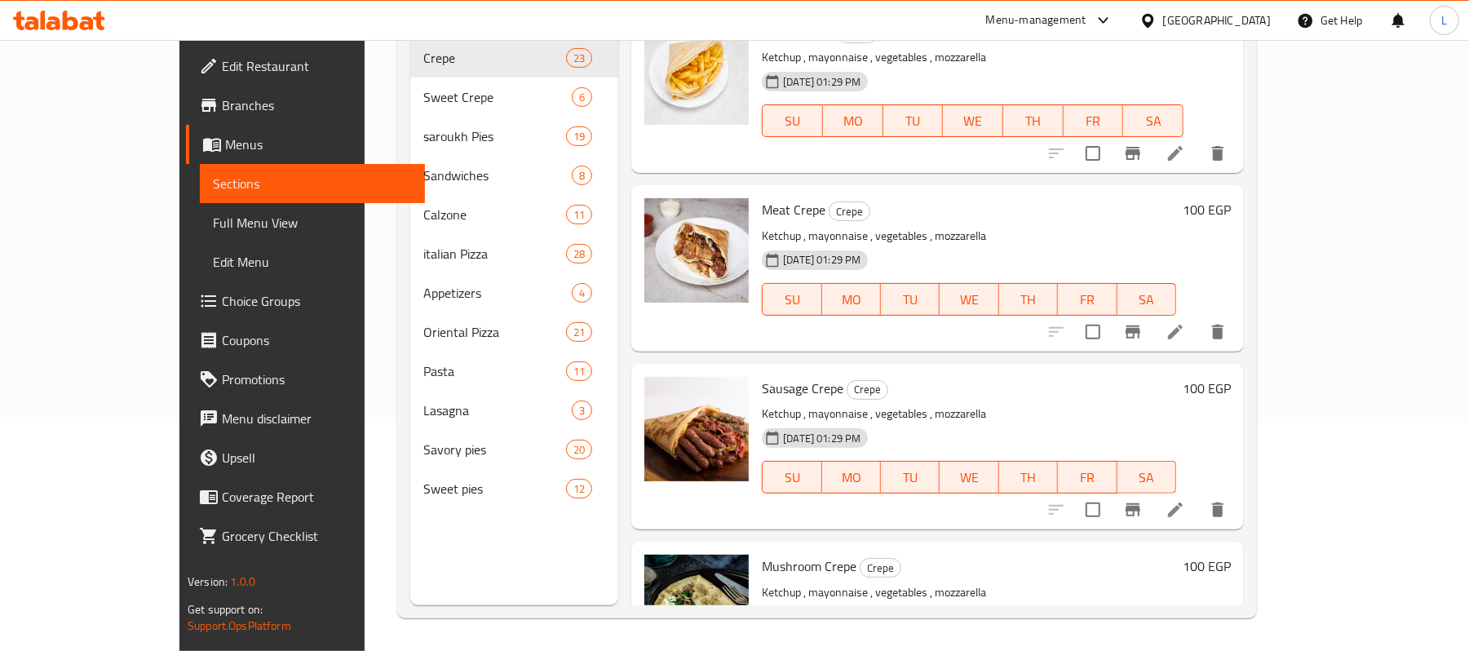
scroll to position [229, 0]
click at [1185, 334] on icon at bounding box center [1175, 332] width 20 height 20
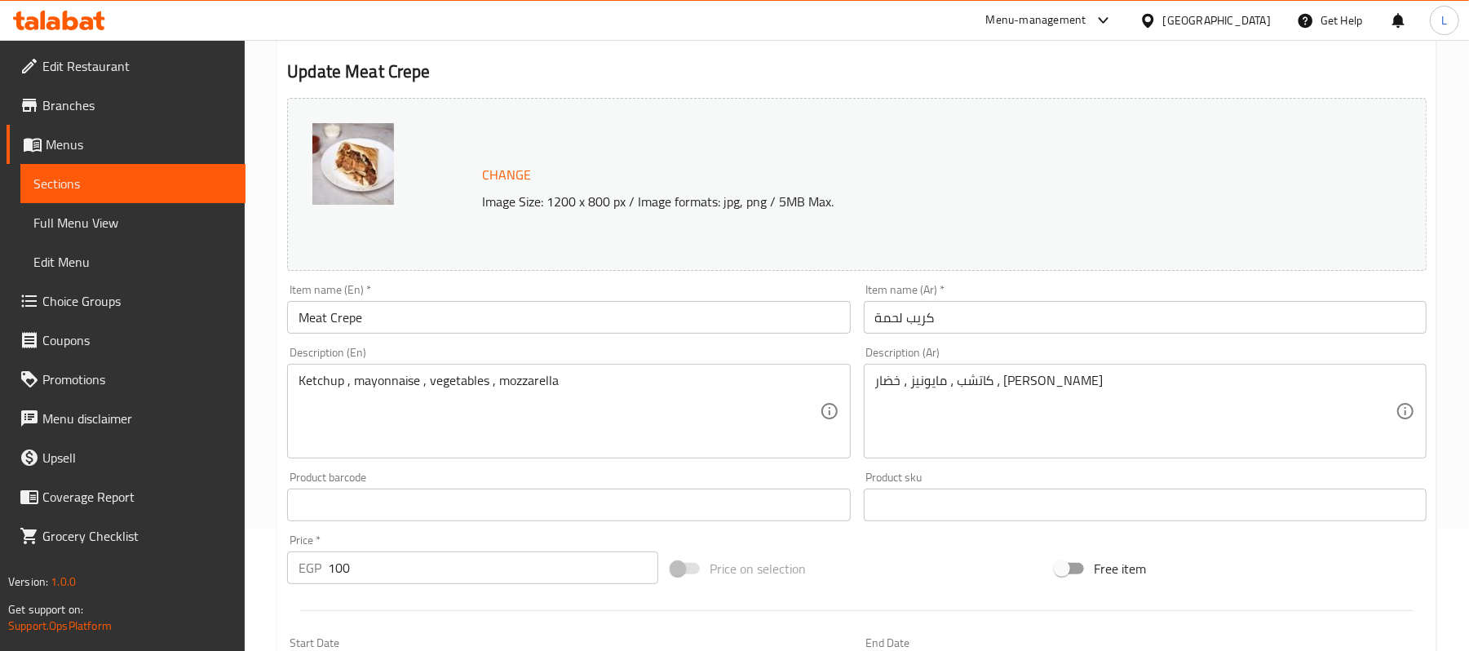
scroll to position [435, 0]
